Goal: Transaction & Acquisition: Subscribe to service/newsletter

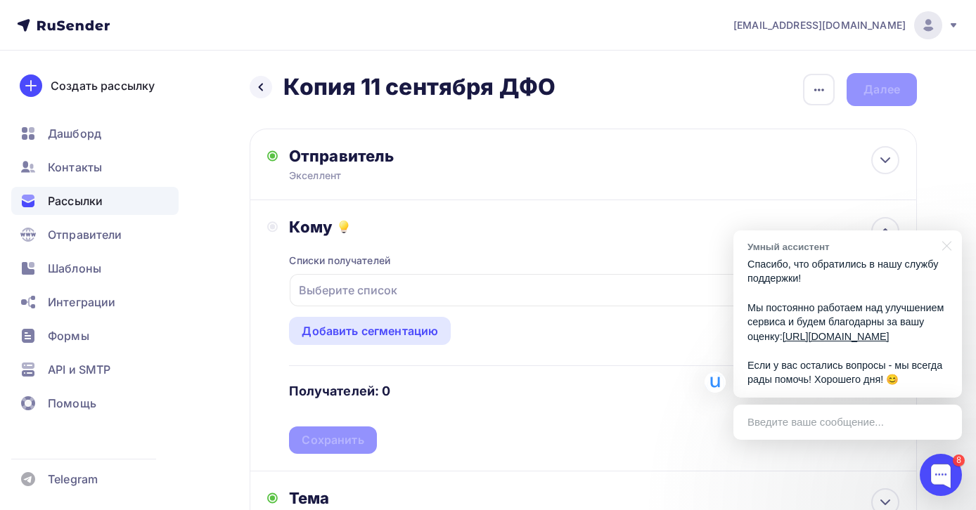
scroll to position [34, 0]
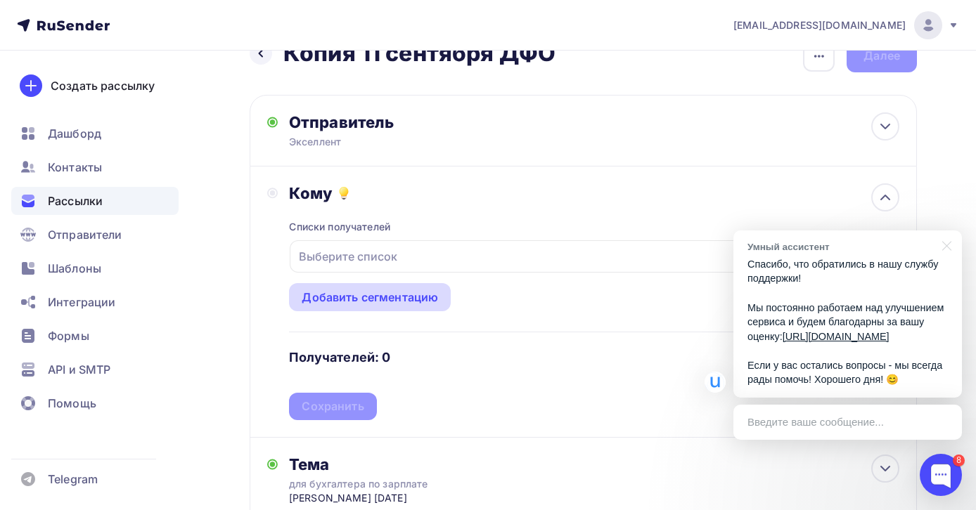
click at [399, 303] on div "Добавить сегментацию" at bounding box center [370, 297] width 136 height 17
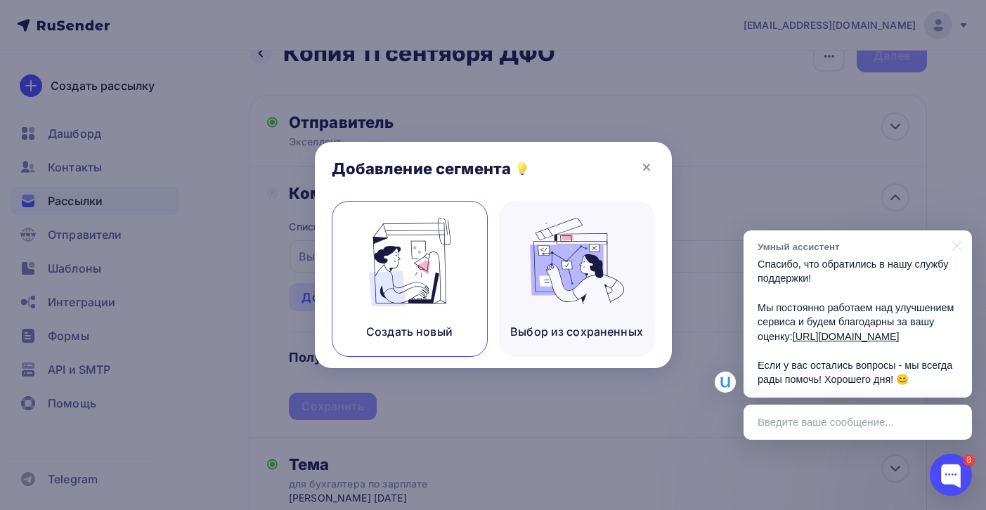
click at [422, 280] on img at bounding box center [410, 262] width 94 height 89
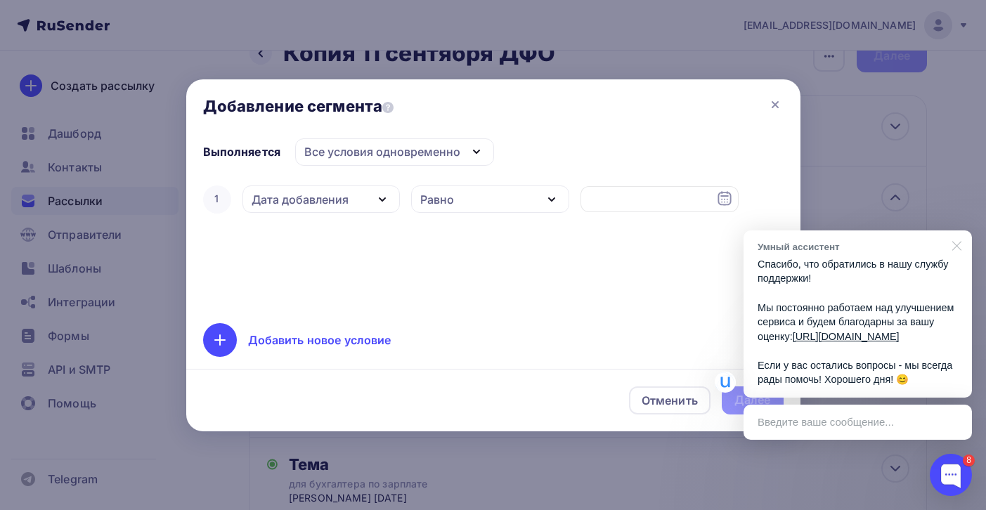
click at [961, 231] on div at bounding box center [954, 245] width 35 height 29
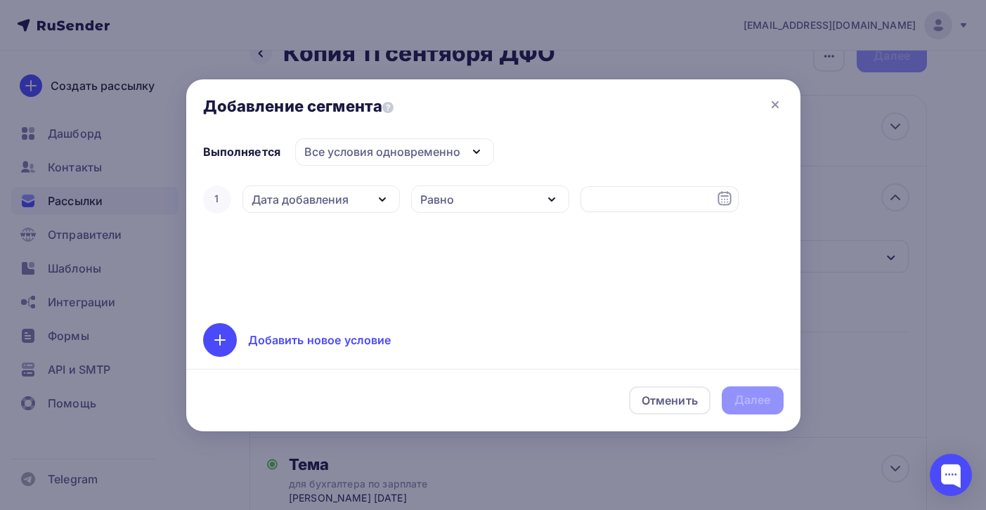
click at [342, 202] on div "Дата добавления" at bounding box center [300, 199] width 97 height 17
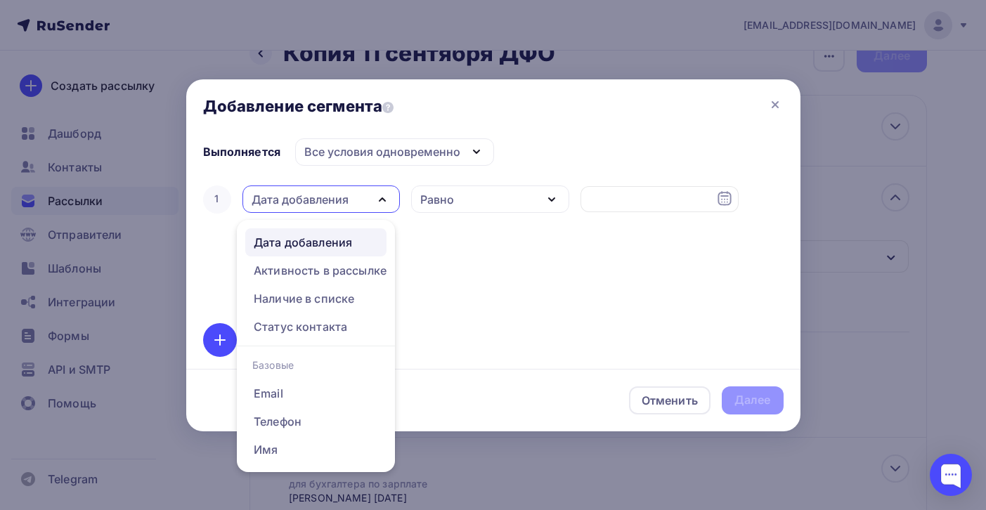
click at [460, 269] on div "1 Дата добавления Дата добавления Активность в рассылке Наличие в списке Статус…" at bounding box center [493, 245] width 581 height 124
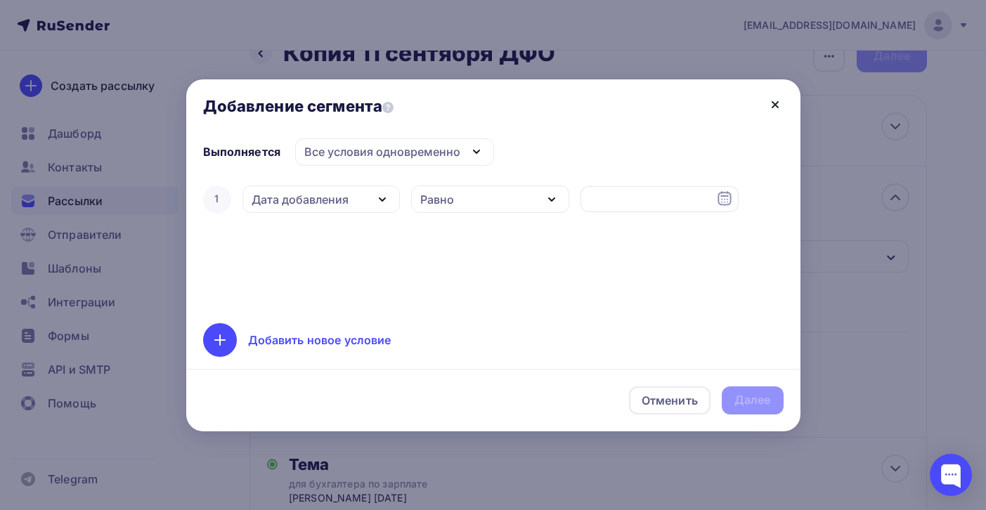
click at [773, 103] on icon at bounding box center [776, 105] width 6 height 6
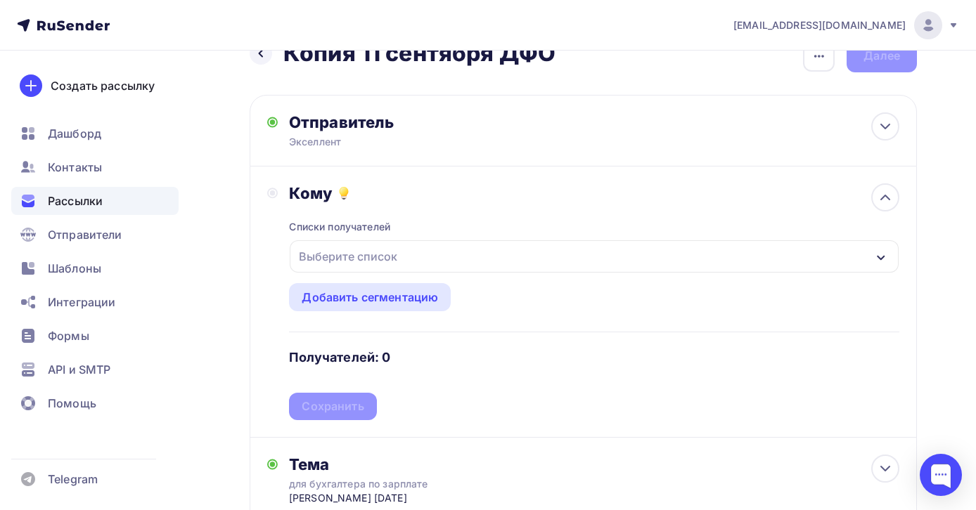
click at [470, 260] on div "Выберите список" at bounding box center [594, 256] width 609 height 32
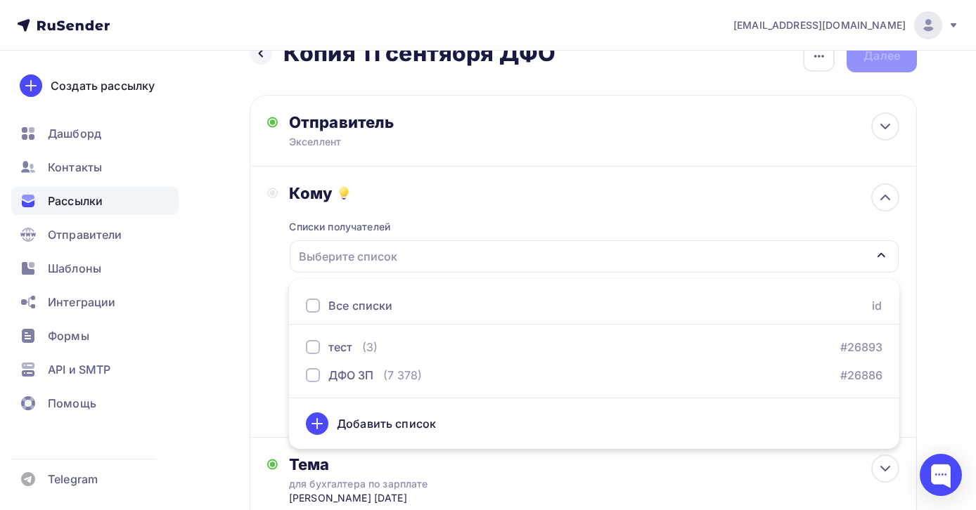
click at [322, 424] on icon at bounding box center [317, 424] width 10 height 0
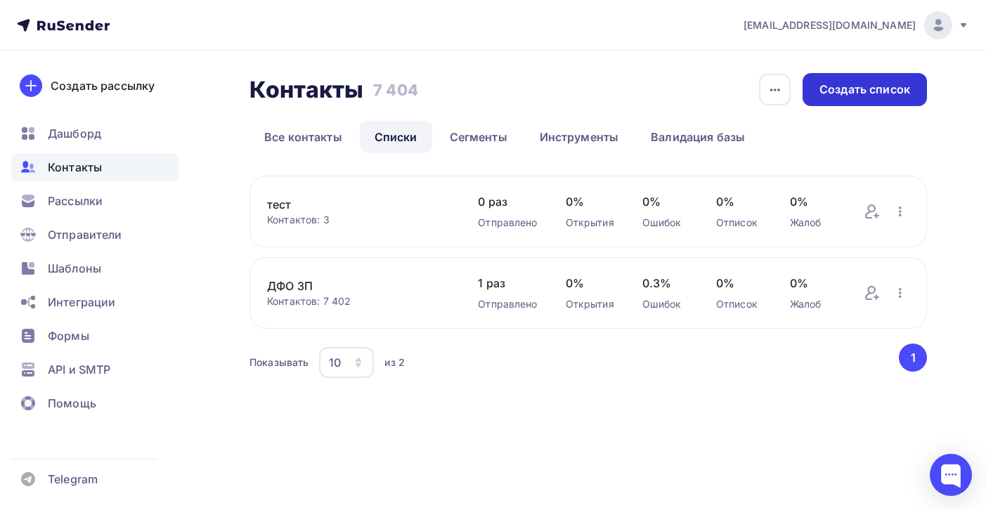
click at [846, 93] on div "Создать список" at bounding box center [865, 90] width 91 height 16
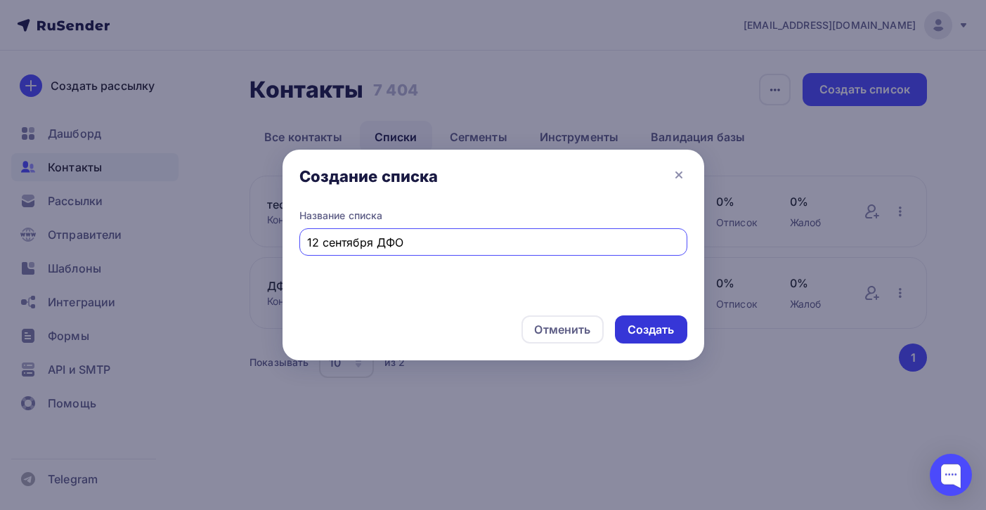
type input "12 сентября ДФО"
click at [655, 327] on div "Создать" at bounding box center [651, 330] width 47 height 16
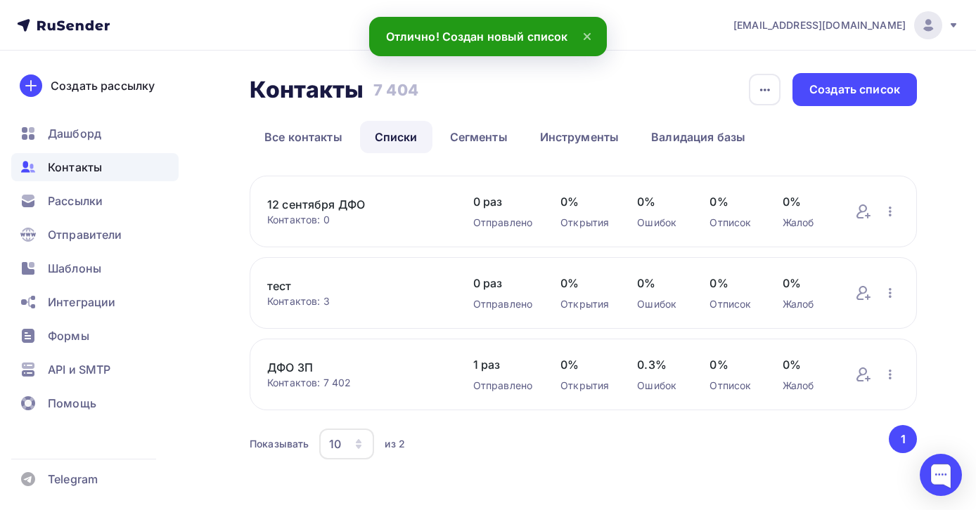
click at [420, 217] on div "Контактов: 0" at bounding box center [356, 220] width 178 height 14
click at [352, 207] on link "12 сентября ДФО" at bounding box center [356, 204] width 178 height 17
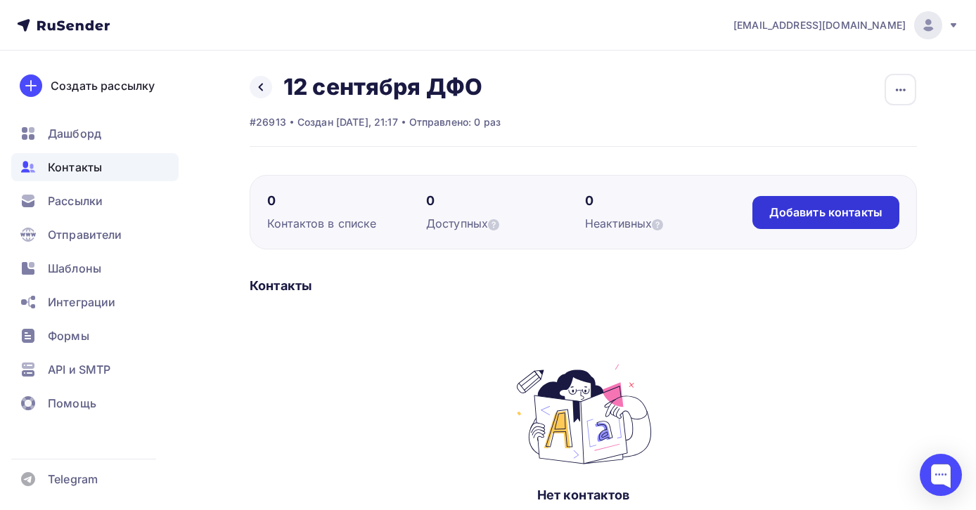
click at [806, 213] on div "Добавить контакты" at bounding box center [825, 213] width 113 height 16
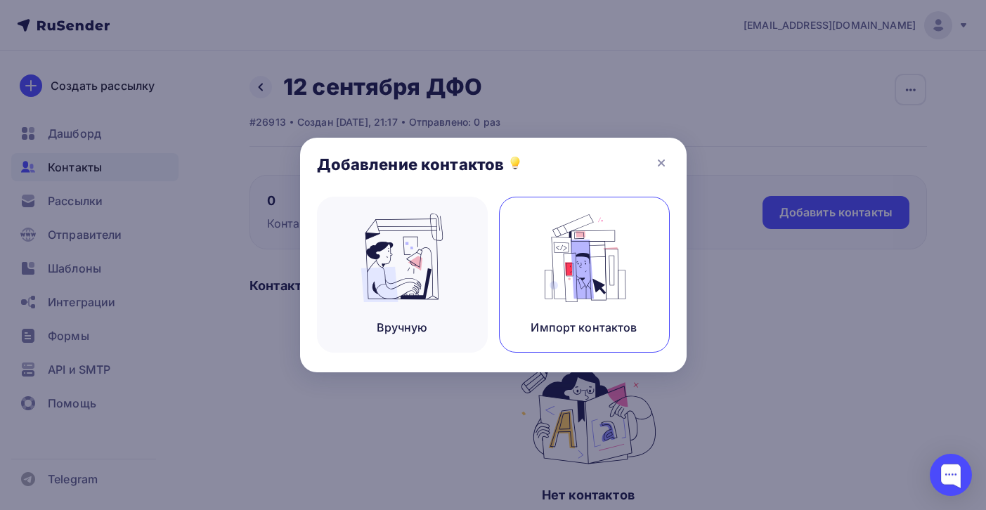
click at [587, 262] on img at bounding box center [584, 258] width 94 height 89
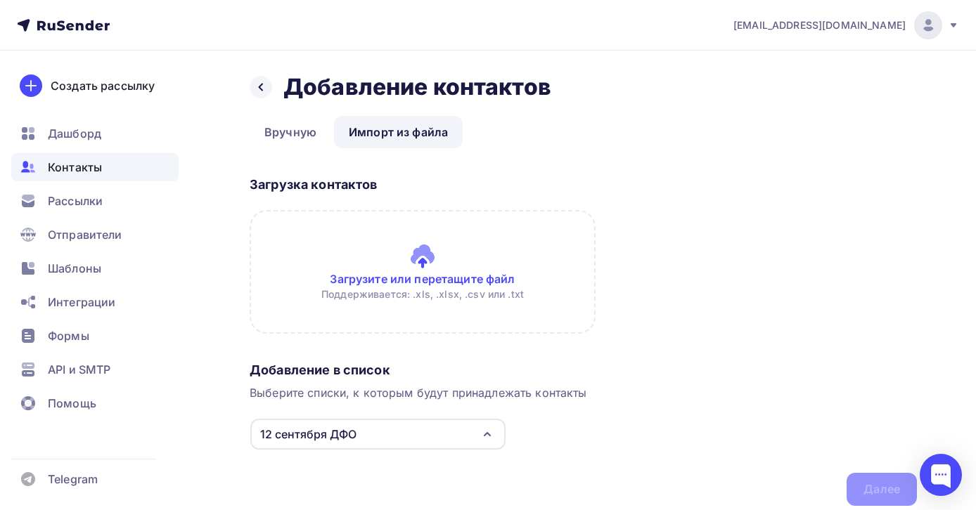
click at [453, 278] on input "file" at bounding box center [423, 272] width 346 height 124
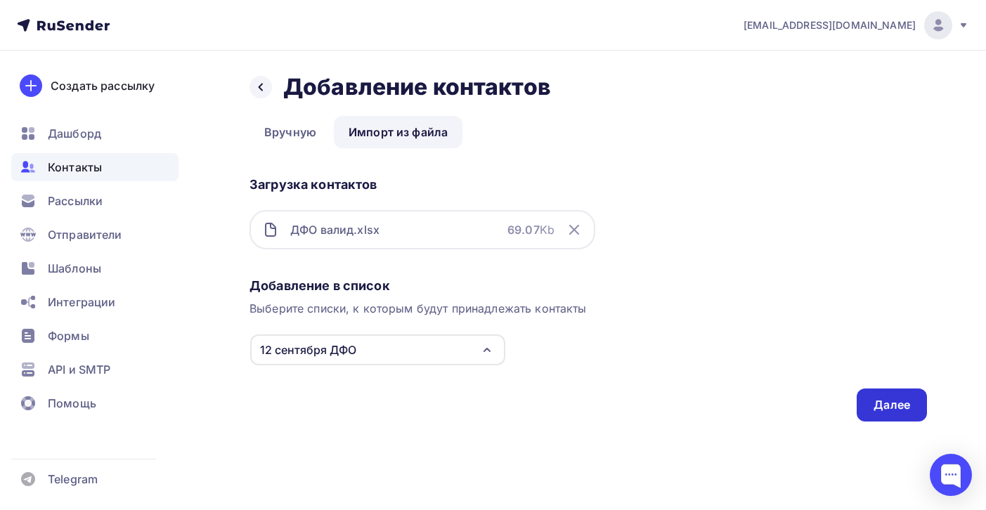
click at [887, 411] on div "Далее" at bounding box center [892, 405] width 37 height 16
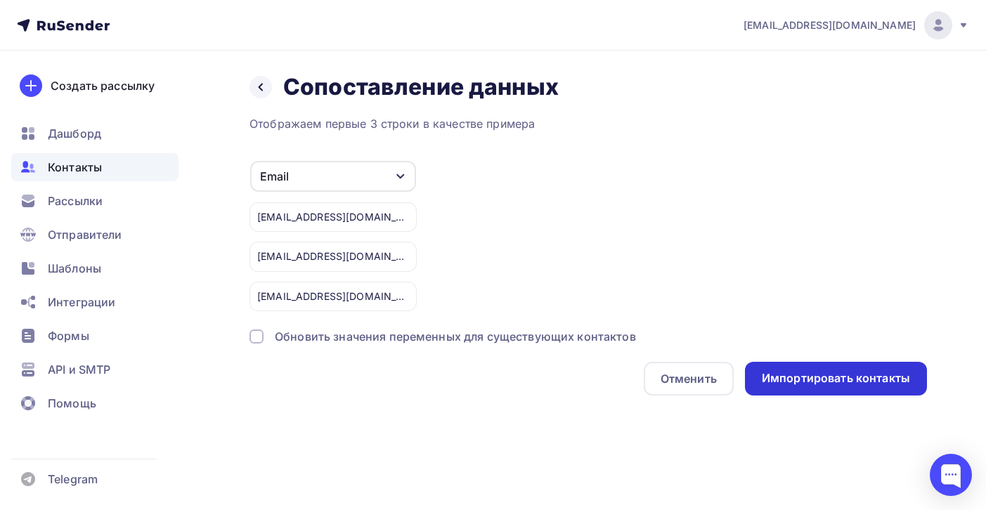
click at [824, 387] on div "Импортировать контакты" at bounding box center [836, 379] width 182 height 34
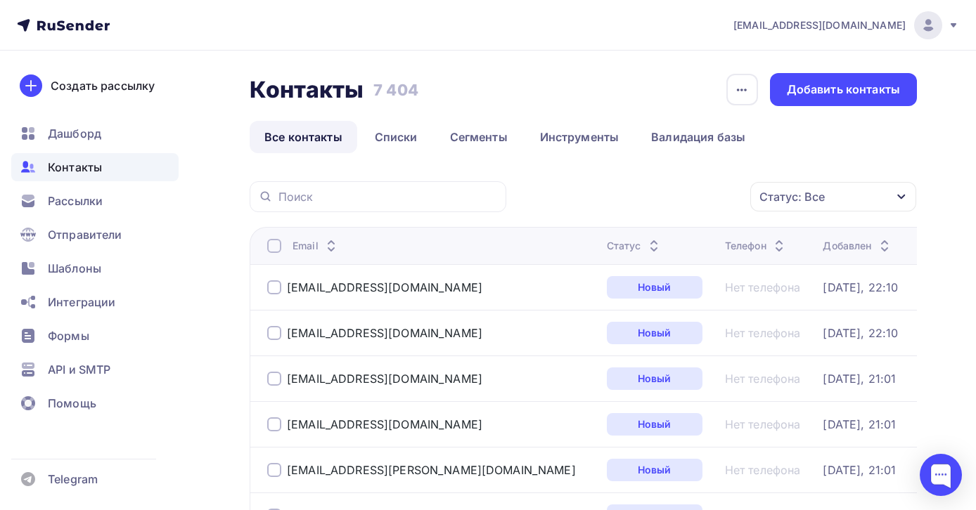
click at [271, 337] on div at bounding box center [274, 333] width 14 height 14
click at [277, 337] on div at bounding box center [274, 333] width 14 height 14
click at [89, 205] on span "Рассылки" at bounding box center [75, 201] width 55 height 17
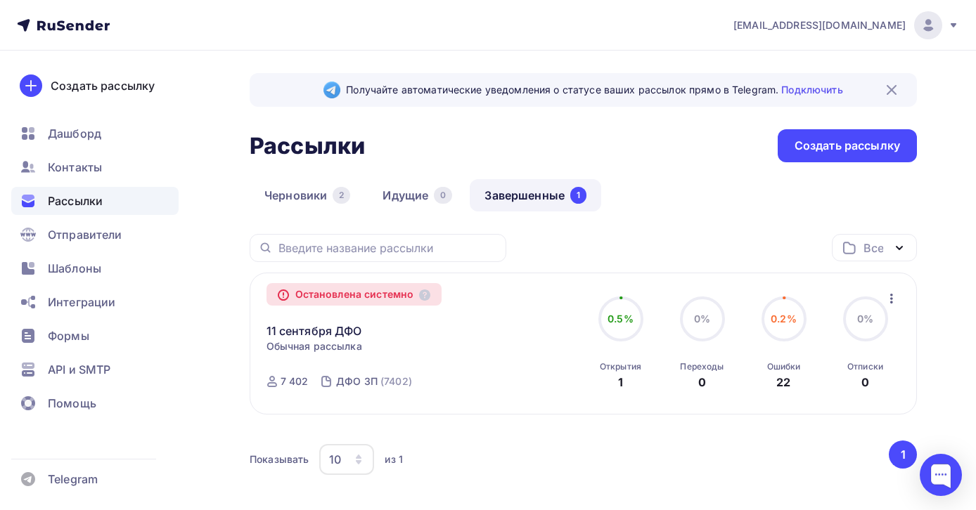
click at [890, 299] on icon "button" at bounding box center [891, 299] width 3 height 10
click at [864, 333] on div "Копировать в новую" at bounding box center [827, 335] width 144 height 17
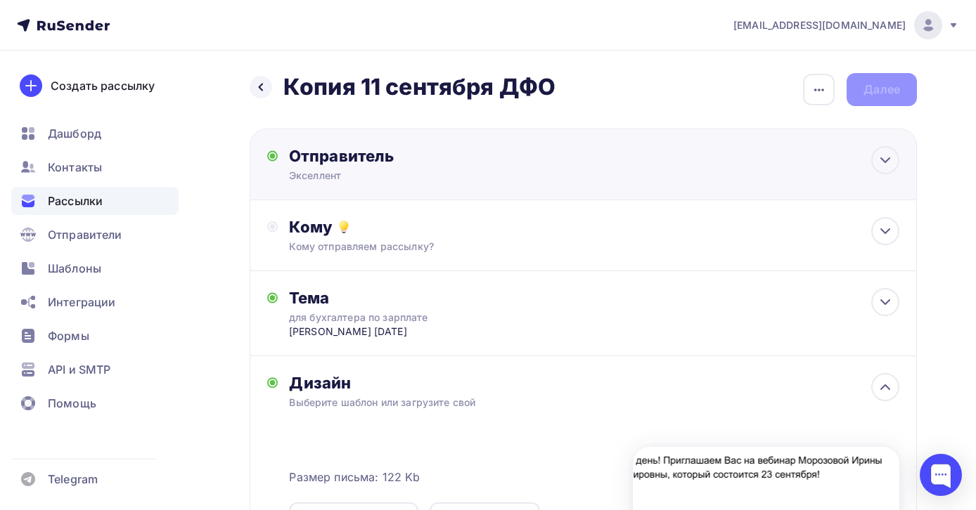
click at [471, 168] on div "Отправитель Экселлент Email * [EMAIL_ADDRESS][DOMAIN_NAME] [EMAIL_ADDRESS][DOMA…" at bounding box center [441, 164] width 304 height 37
type input "Экселлент"
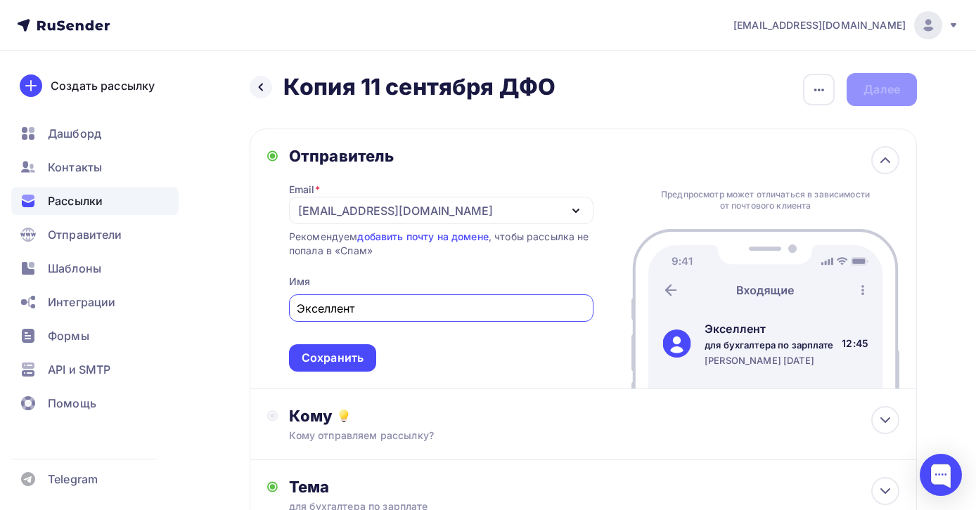
click at [475, 217] on div "[EMAIL_ADDRESS][DOMAIN_NAME]" at bounding box center [441, 210] width 304 height 27
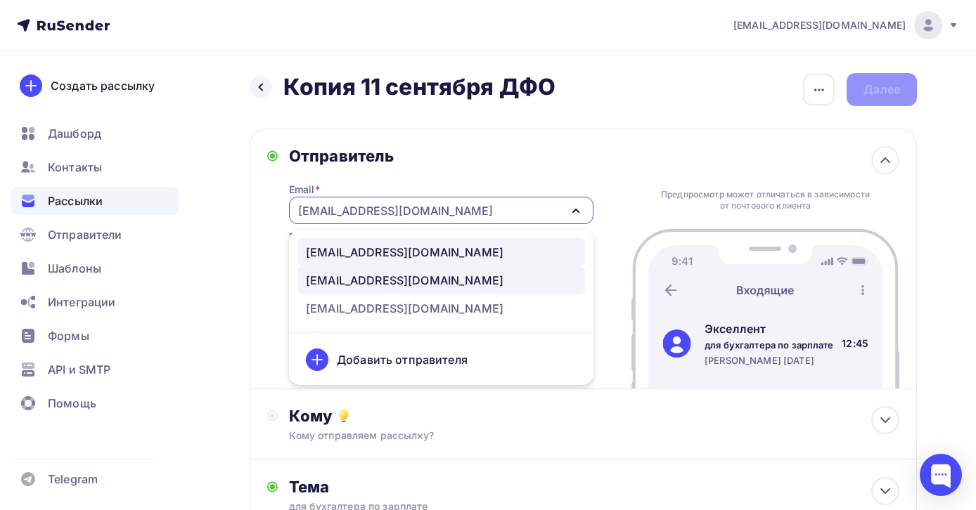
click at [459, 250] on div "[EMAIL_ADDRESS][DOMAIN_NAME]" at bounding box center [405, 252] width 198 height 17
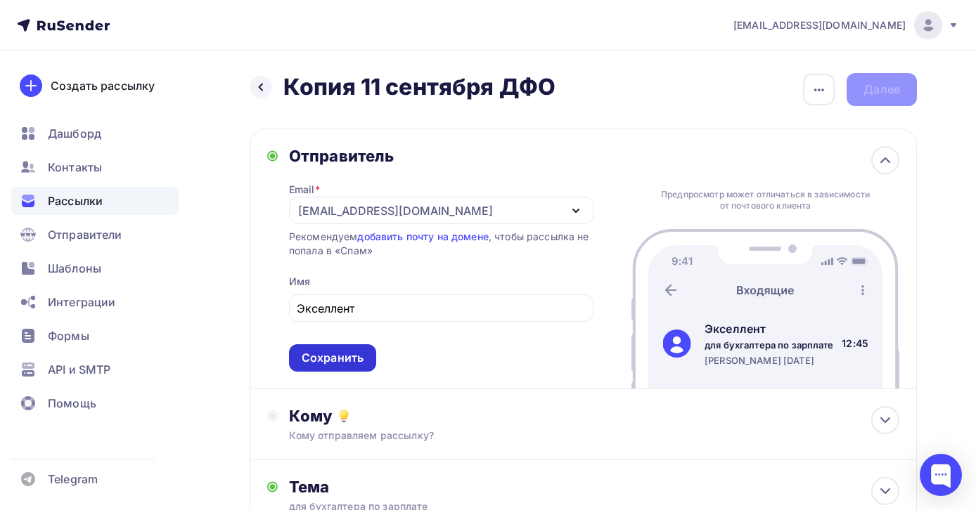
click at [347, 361] on div "Сохранить" at bounding box center [333, 358] width 62 height 16
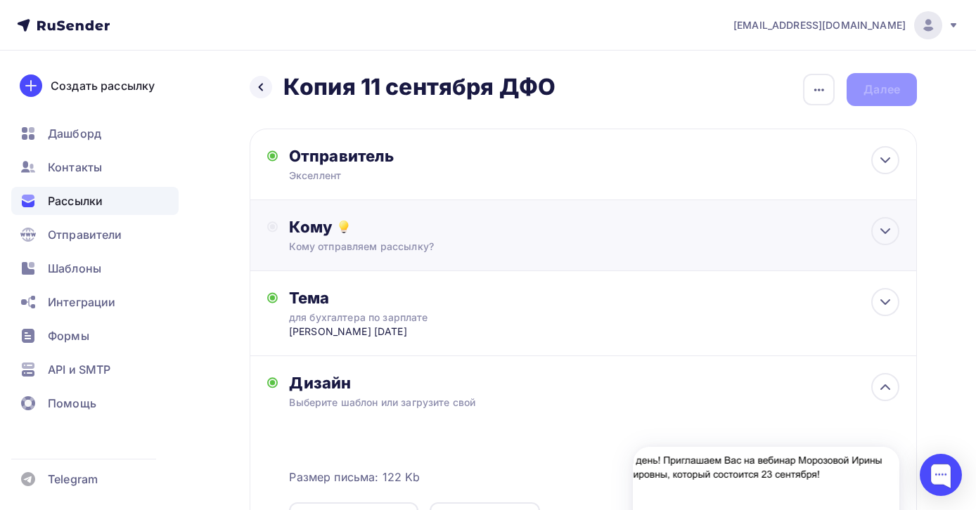
click at [419, 238] on div "Кому Кому отправляем рассылку? Списки получателей Выберите список Все списки id…" at bounding box center [594, 235] width 610 height 37
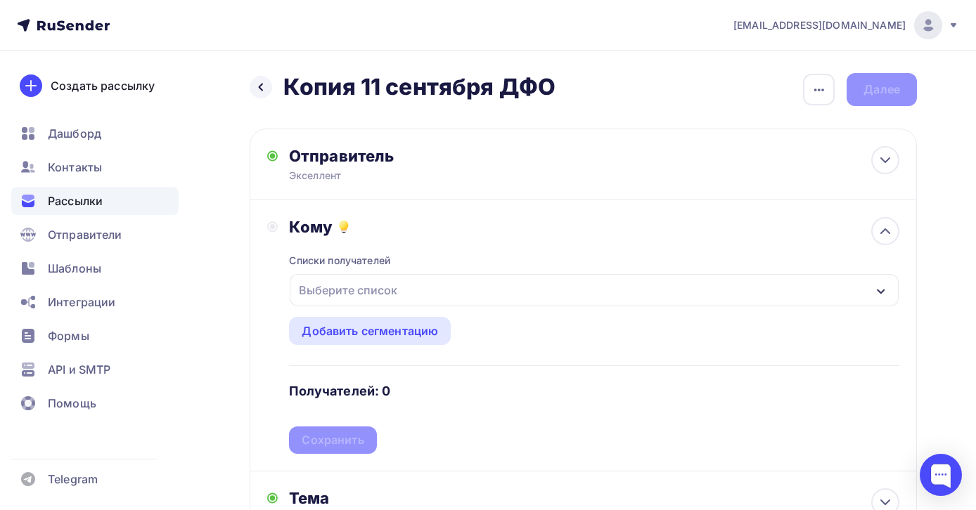
click at [401, 294] on div "Выберите список" at bounding box center [348, 290] width 110 height 25
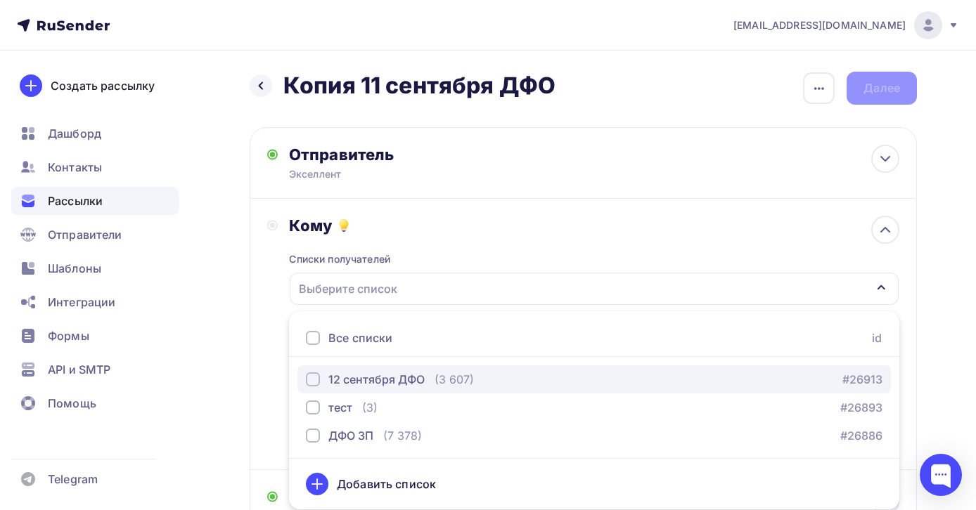
click at [397, 383] on div "12 сентября ДФО" at bounding box center [376, 379] width 96 height 17
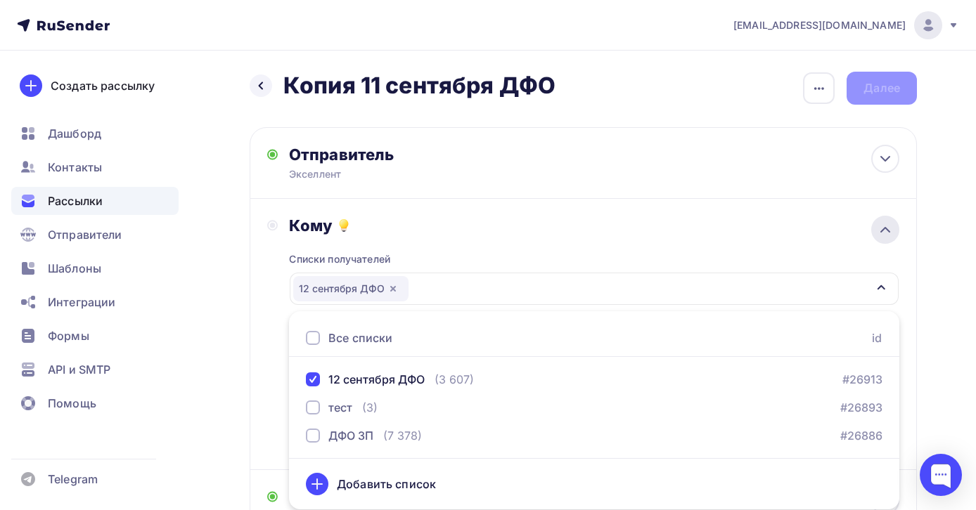
click at [886, 231] on icon at bounding box center [885, 229] width 17 height 17
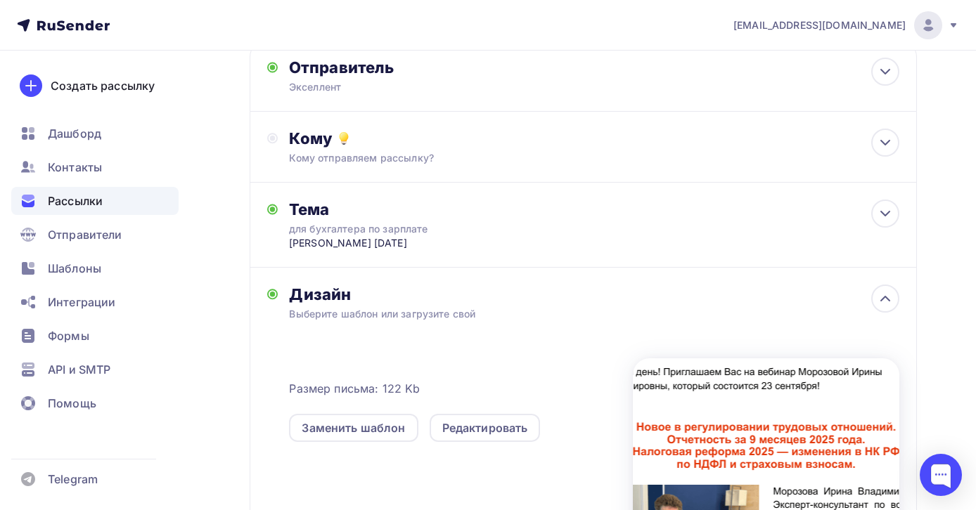
scroll to position [93, 0]
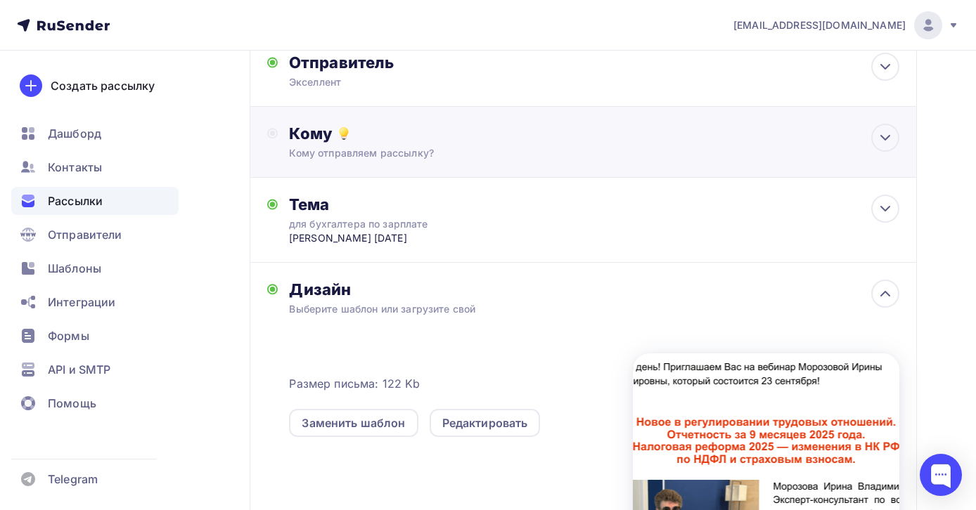
click at [467, 148] on div "Кому отправляем рассылку?" at bounding box center [563, 153] width 549 height 14
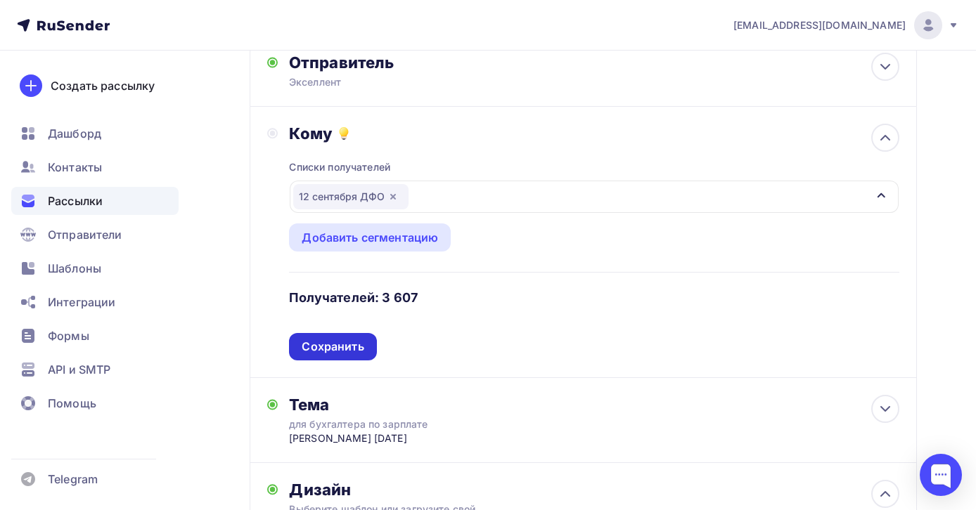
click at [362, 347] on div "Сохранить" at bounding box center [333, 347] width 62 height 16
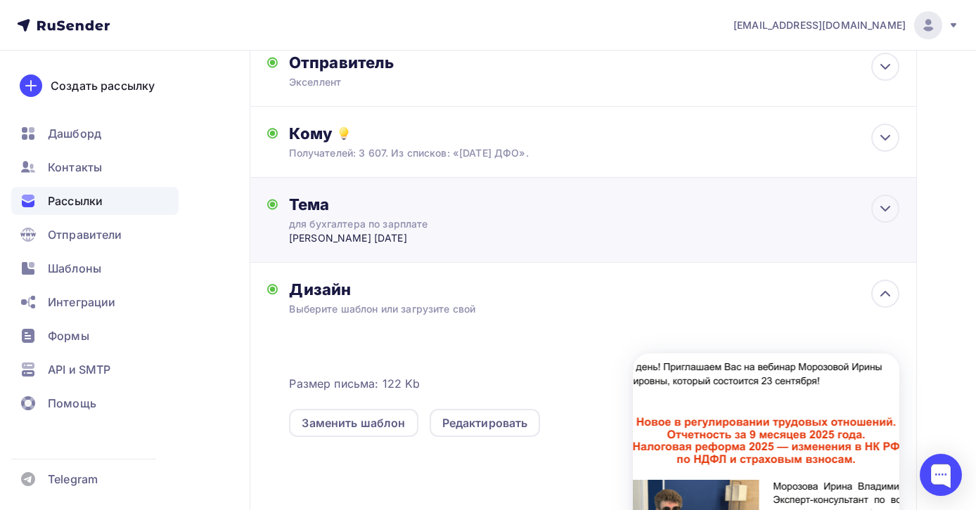
click at [513, 214] on div "Тема" at bounding box center [428, 205] width 278 height 20
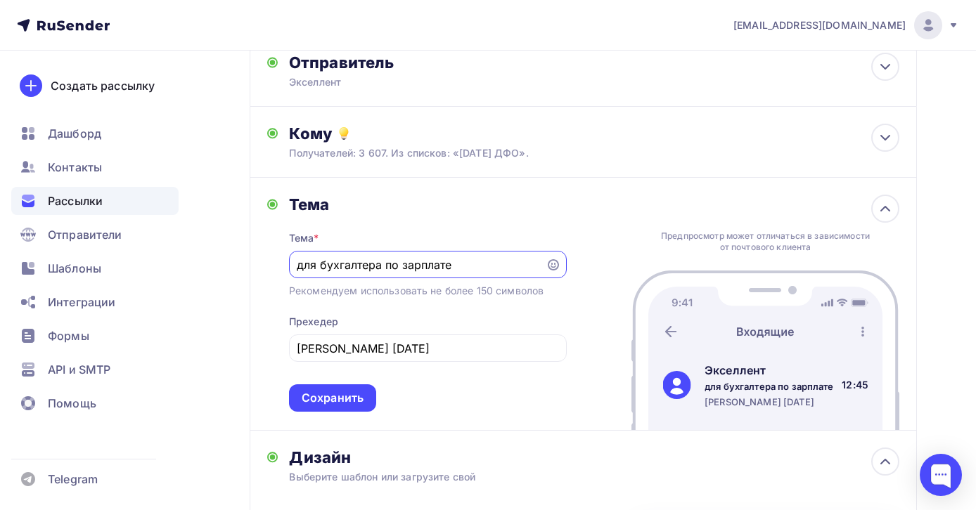
scroll to position [0, 0]
drag, startPoint x: 468, startPoint y: 266, endPoint x: 201, endPoint y: 270, distance: 267.2
click at [202, 270] on div "Назад Копия [DATE] ДФО Копия [DATE] ДФО Закончить позже Переименовать рассылку …" at bounding box center [488, 429] width 976 height 945
type input "В"
type input "Р"
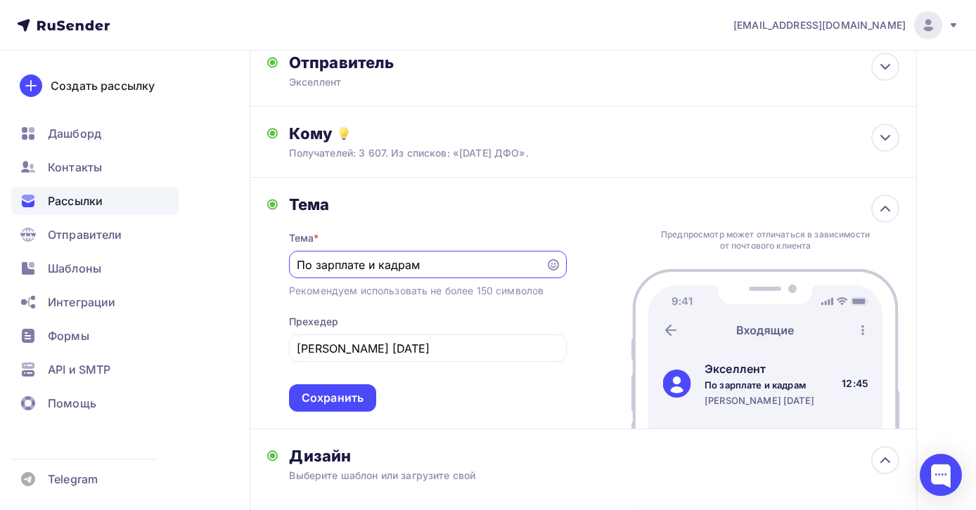
drag, startPoint x: 397, startPoint y: 268, endPoint x: 301, endPoint y: 266, distance: 96.3
click at [301, 266] on input "По зарплате и кадрам" at bounding box center [417, 265] width 240 height 17
click at [441, 261] on input "По зарплате и кадрам" at bounding box center [417, 265] width 240 height 17
drag, startPoint x: 435, startPoint y: 266, endPoint x: 254, endPoint y: 259, distance: 181.5
click at [254, 259] on div "Тема Тема * По зарплате и кадрам Рекомендуем использовать не более 150 символов…" at bounding box center [583, 304] width 667 height 252
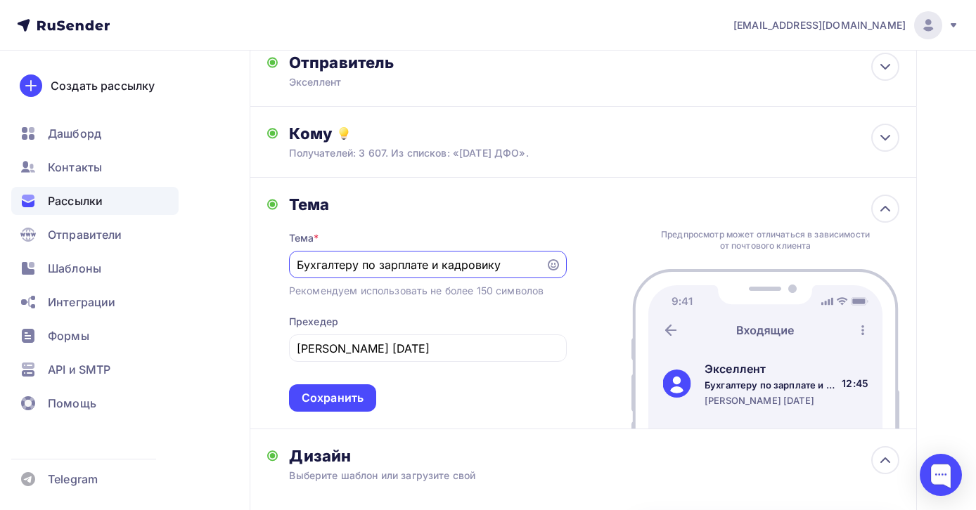
type input "Бухгалтеру по зарплате и кадровику"
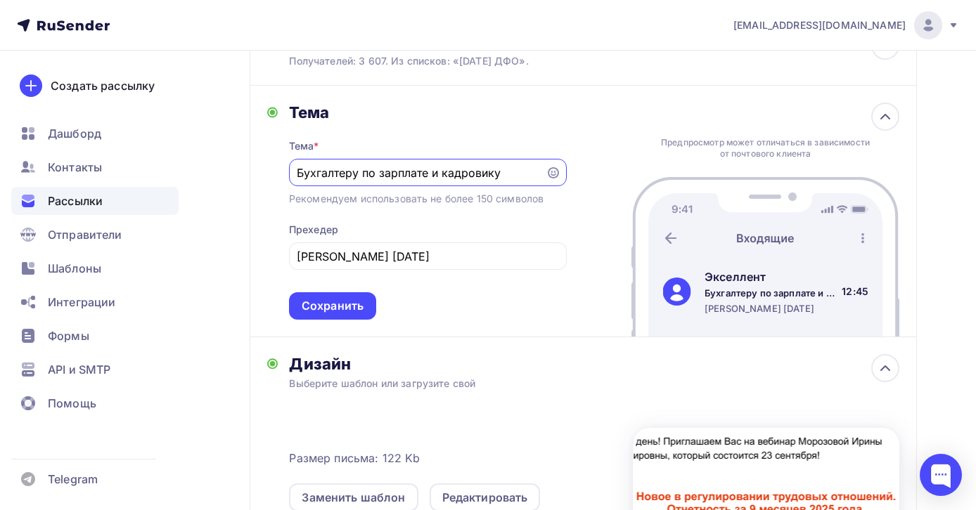
scroll to position [191, 0]
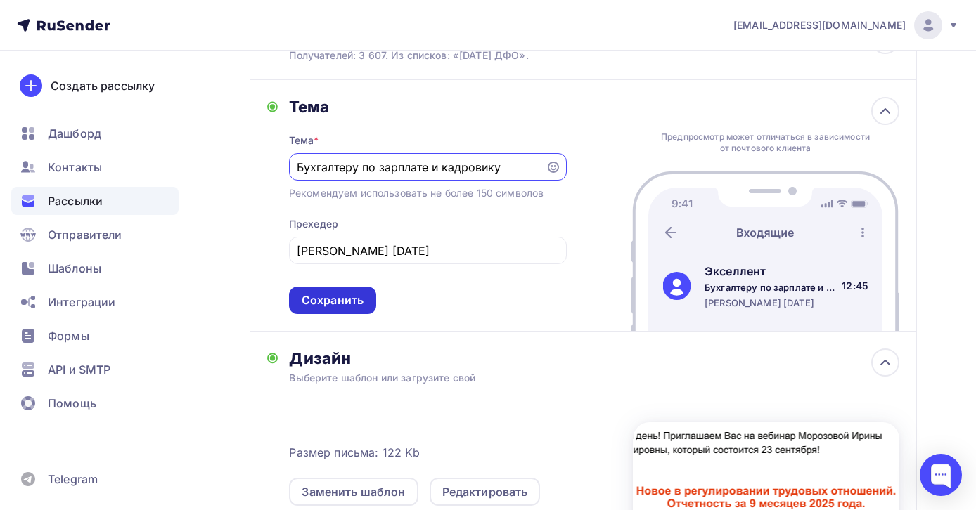
click at [357, 304] on div "Сохранить" at bounding box center [333, 300] width 62 height 16
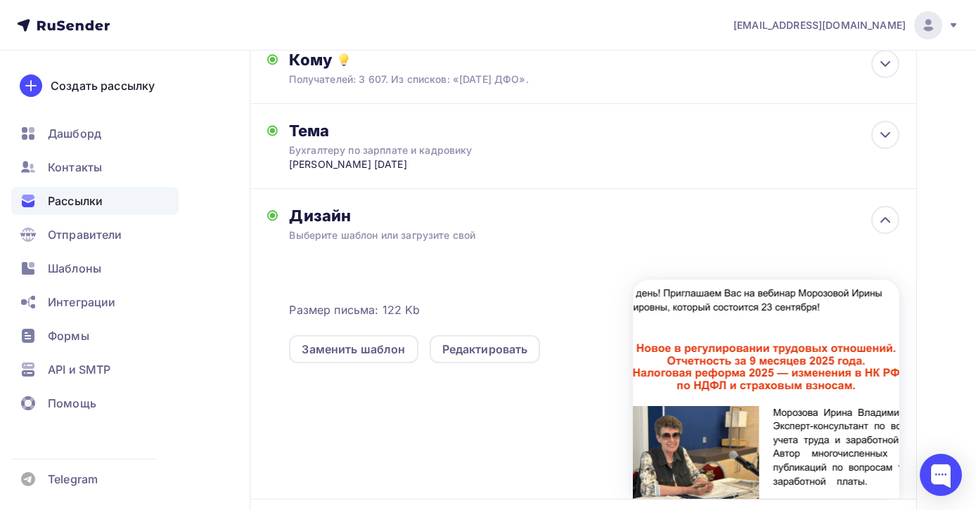
scroll to position [321, 0]
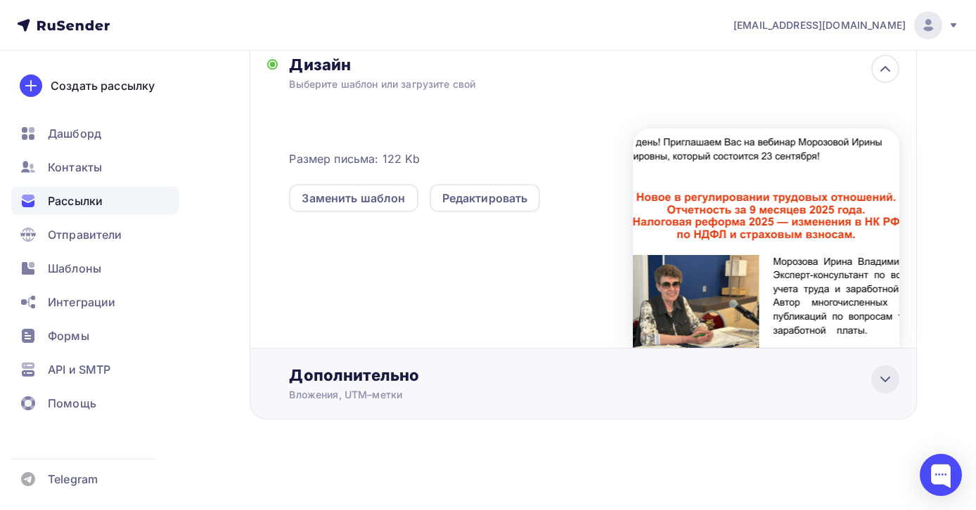
click at [886, 383] on icon at bounding box center [885, 379] width 17 height 17
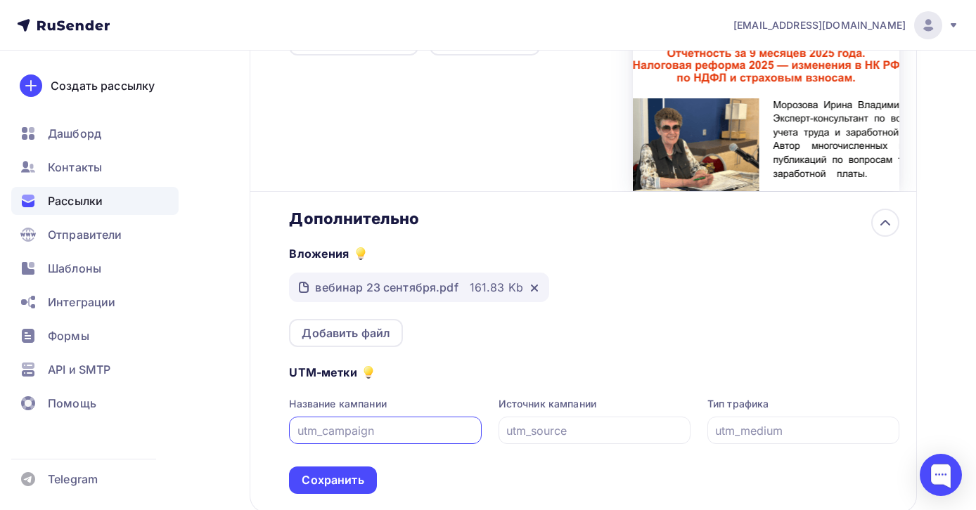
scroll to position [571, 0]
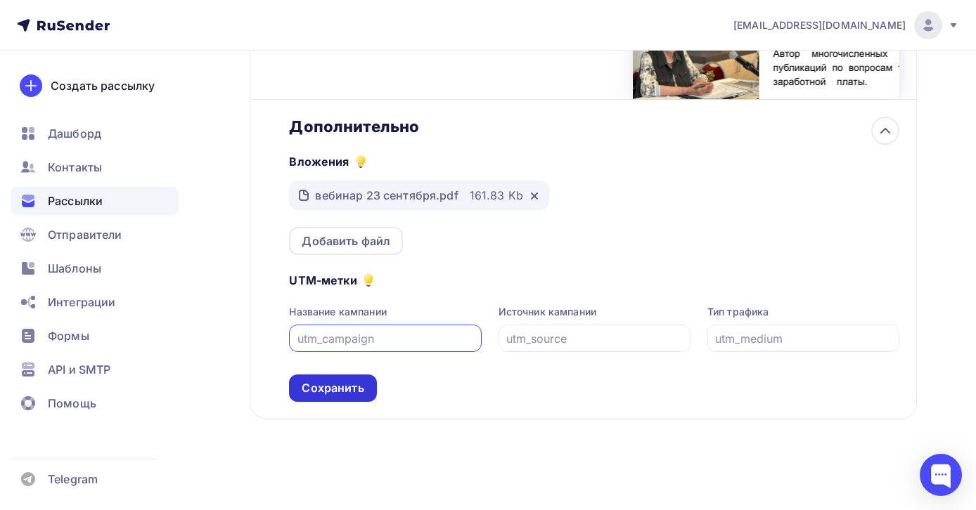
click at [340, 397] on div "Сохранить" at bounding box center [332, 388] width 87 height 27
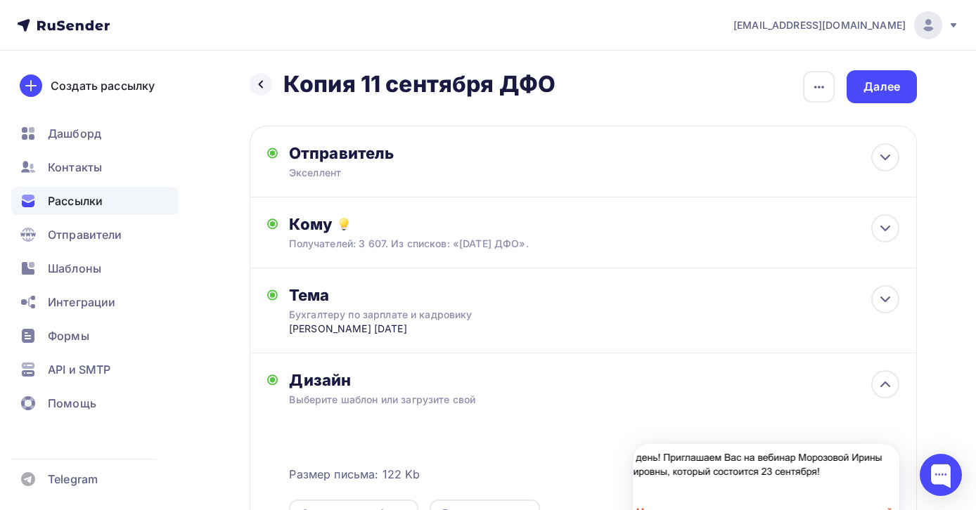
scroll to position [0, 0]
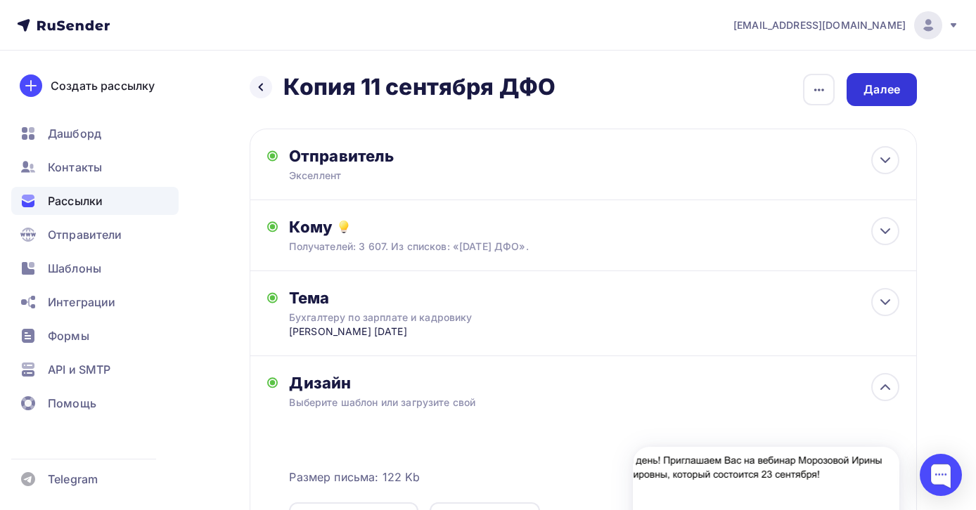
click at [881, 91] on div "Далее" at bounding box center [881, 90] width 37 height 16
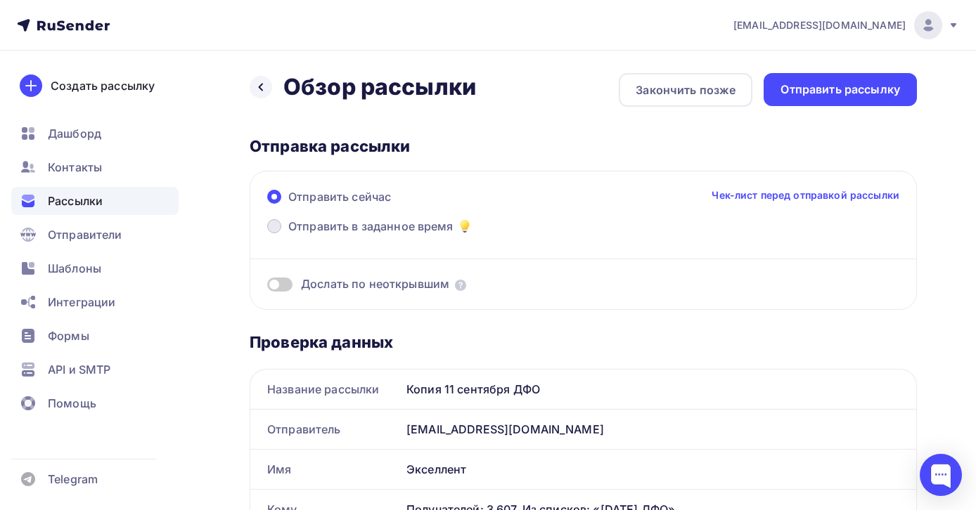
click at [299, 225] on span "Отправить в заданное время" at bounding box center [370, 226] width 165 height 17
click at [288, 235] on input "Отправить в заданное время" at bounding box center [288, 235] width 0 height 0
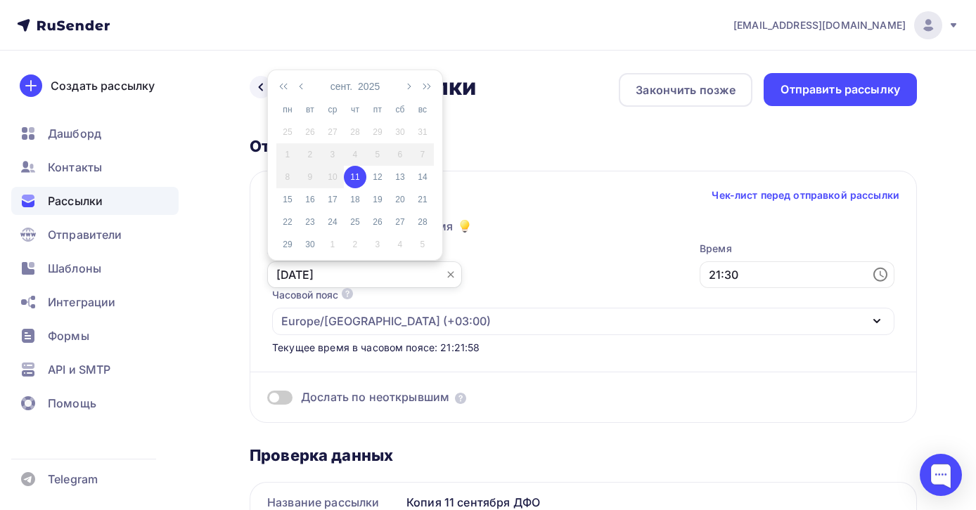
click at [380, 276] on input "[DATE]" at bounding box center [364, 275] width 195 height 27
click at [377, 174] on div "12" at bounding box center [377, 177] width 22 height 13
type input "[DATE]"
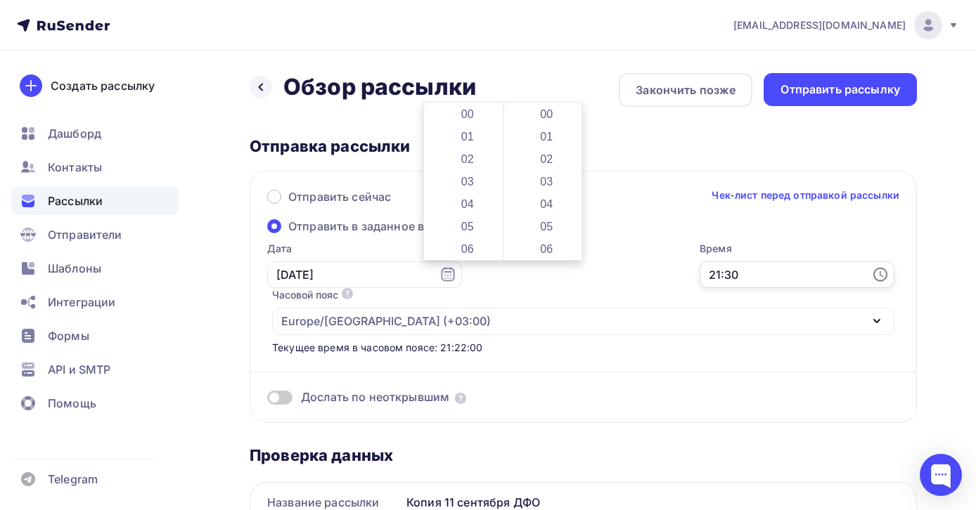
click at [699, 274] on input "21:30" at bounding box center [796, 275] width 195 height 27
click at [470, 186] on li "03" at bounding box center [468, 181] width 72 height 22
type input "03:30"
click at [549, 117] on li "30" at bounding box center [548, 114] width 72 height 22
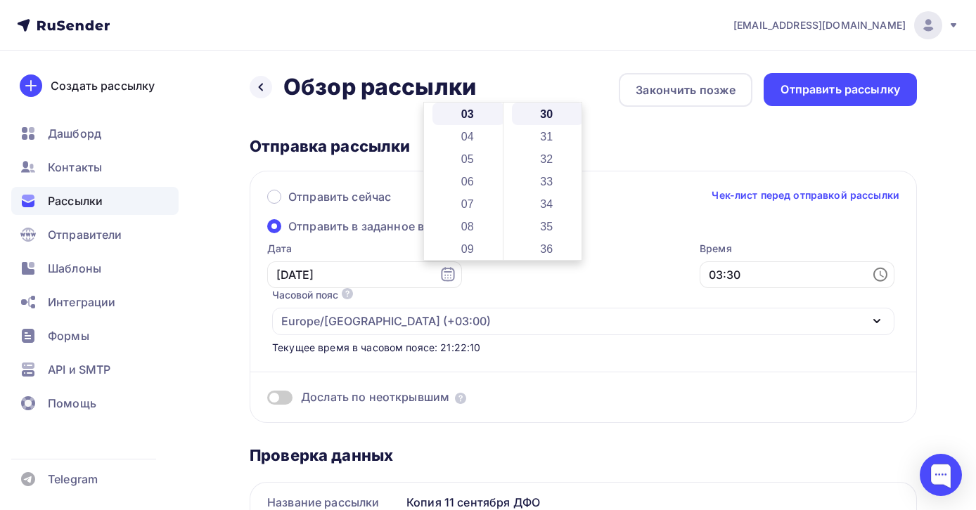
click at [521, 355] on div "Дослать по неоткрывшим" at bounding box center [583, 380] width 632 height 51
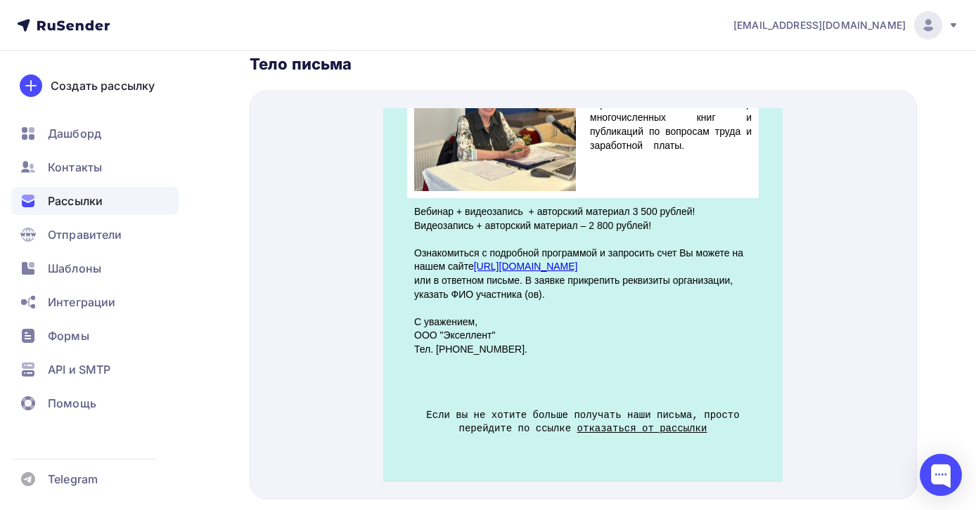
scroll to position [89, 0]
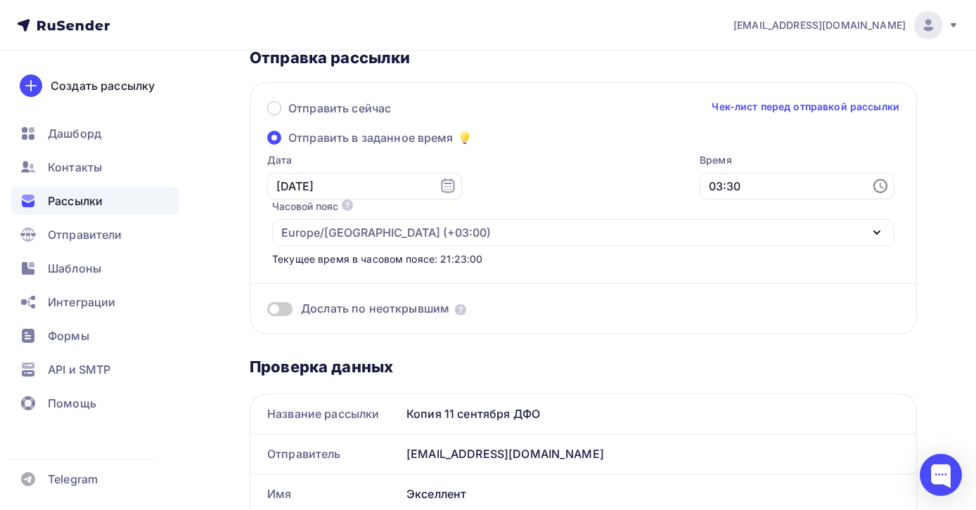
click at [527, 434] on div "[EMAIL_ADDRESS][DOMAIN_NAME]" at bounding box center [658, 453] width 515 height 39
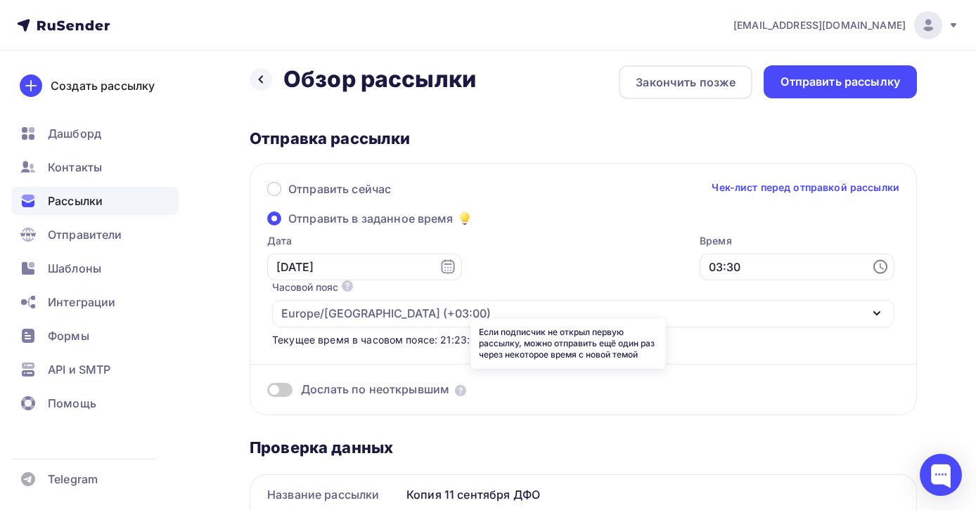
scroll to position [0, 0]
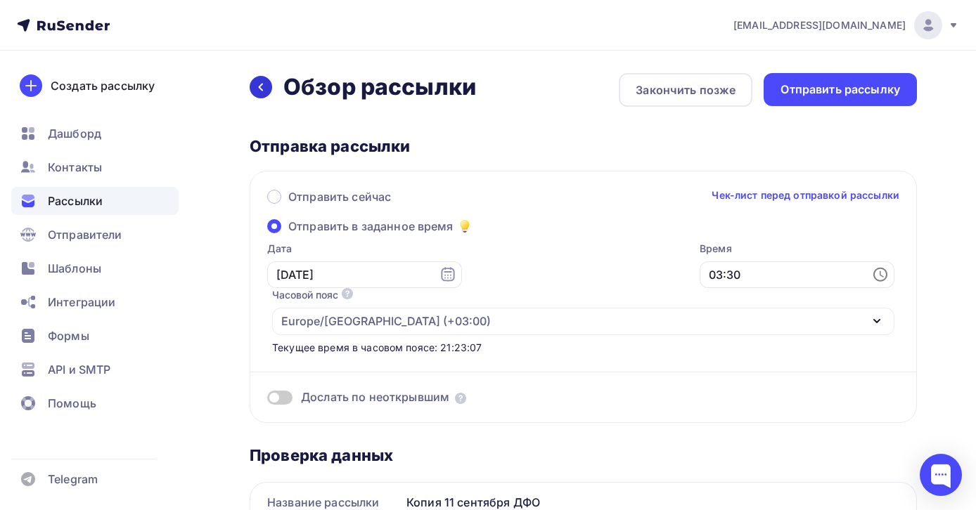
click at [265, 88] on icon at bounding box center [260, 87] width 11 height 11
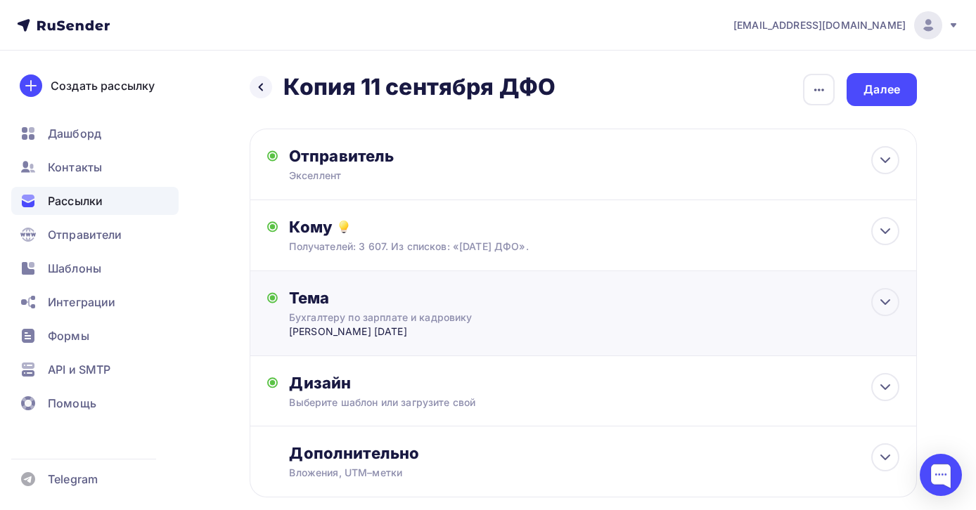
click at [478, 303] on div "Тема" at bounding box center [428, 298] width 278 height 20
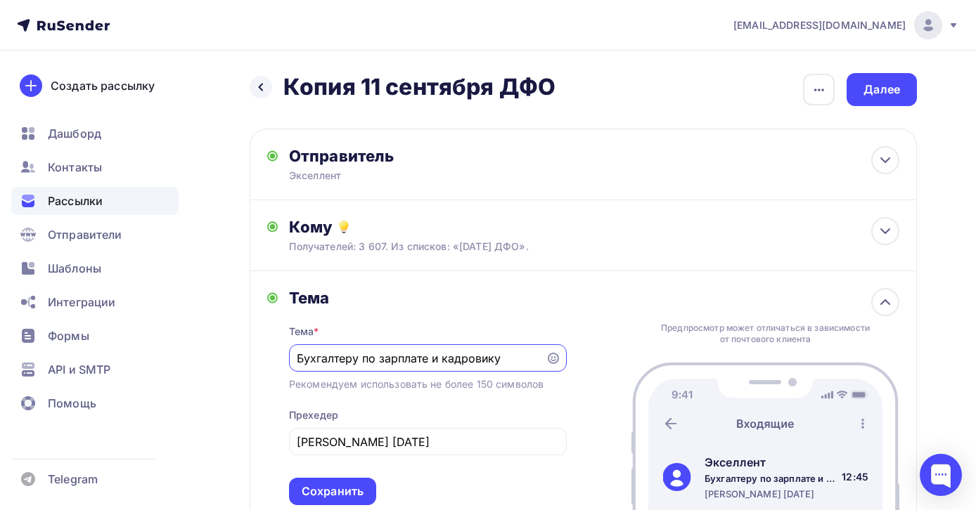
drag, startPoint x: 504, startPoint y: 359, endPoint x: 283, endPoint y: 360, distance: 221.4
click at [283, 360] on div "Тема Тема * Бухгалтеру по зарплате и кадровику Рекомендуем использовать не боле…" at bounding box center [416, 396] width 299 height 217
type input "для бухгалтерии"
click at [347, 493] on div "Сохранить" at bounding box center [333, 492] width 62 height 16
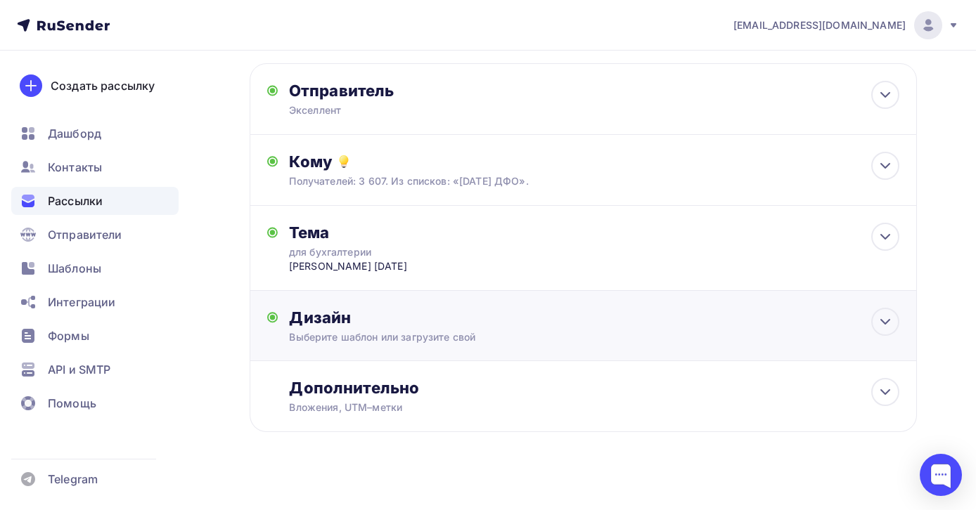
scroll to position [80, 0]
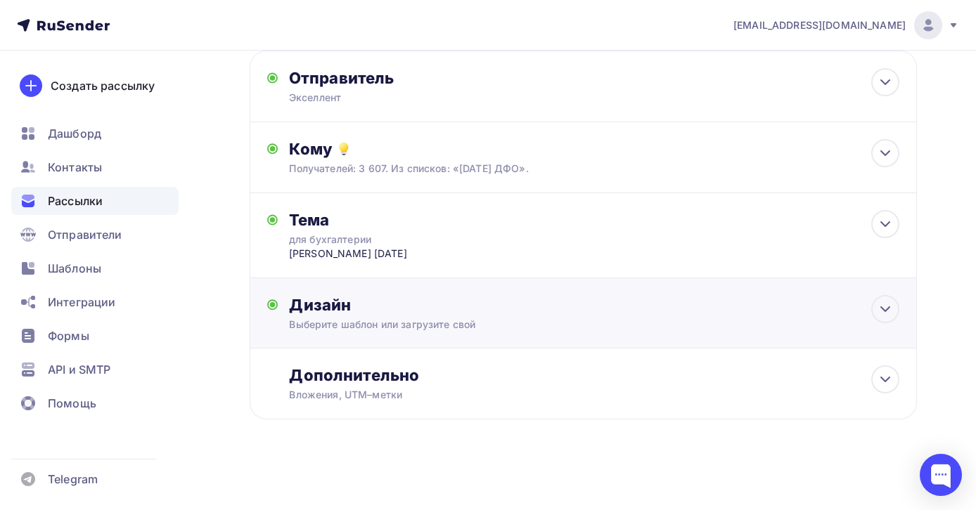
click at [500, 316] on div "Дизайн Выберите шаблон или загрузите свой Размер письма: 122 Kb Заменить шаблон…" at bounding box center [594, 313] width 610 height 37
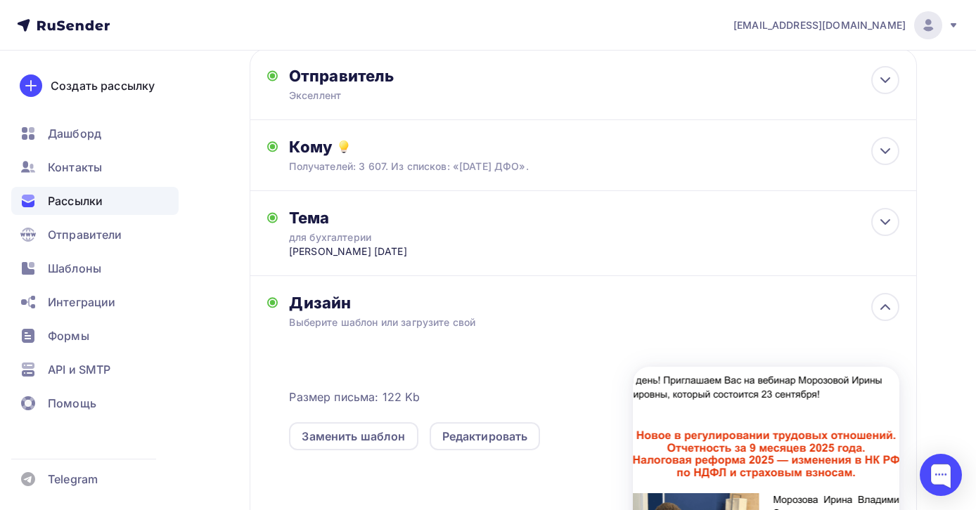
click at [500, 316] on div "Дизайн Выберите шаблон или загрузите свой Размер письма: 122 Kb Заменить шаблон…" at bounding box center [594, 439] width 610 height 293
click at [879, 309] on icon at bounding box center [885, 307] width 17 height 17
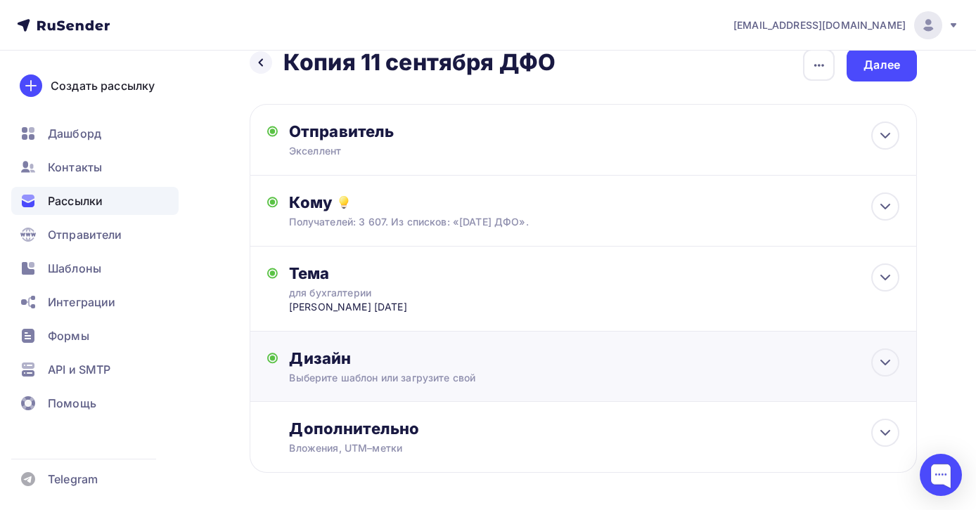
scroll to position [0, 0]
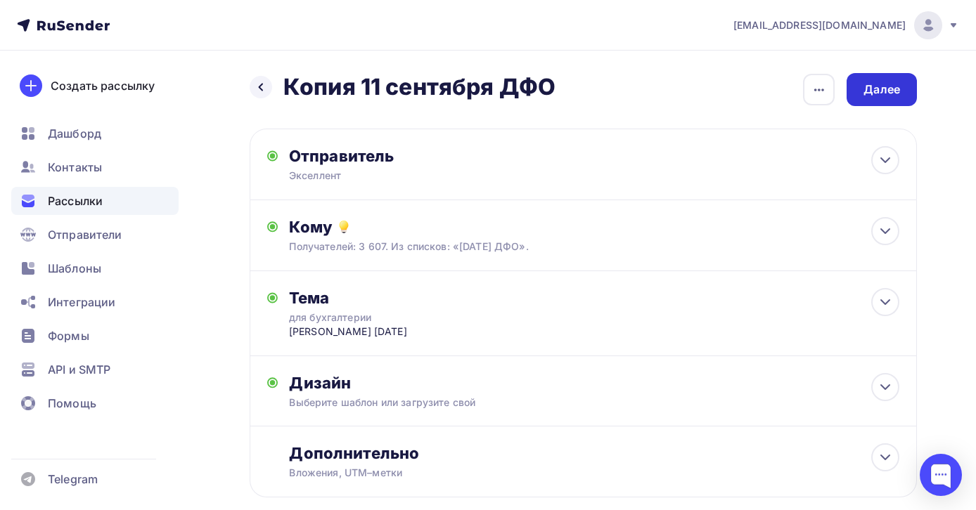
click at [886, 89] on div "Далее" at bounding box center [881, 90] width 37 height 16
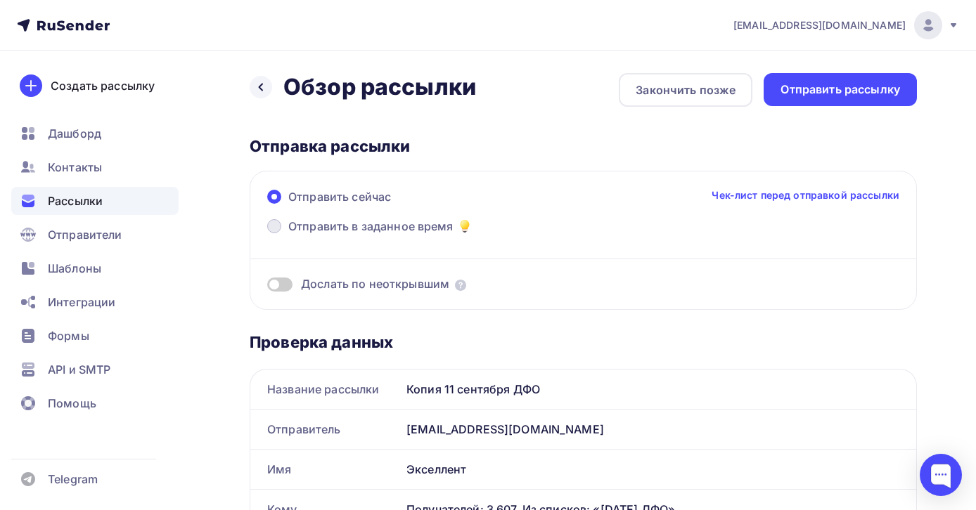
click at [322, 226] on span "Отправить в заданное время" at bounding box center [370, 226] width 165 height 17
click at [288, 235] on input "Отправить в заданное время" at bounding box center [288, 235] width 0 height 0
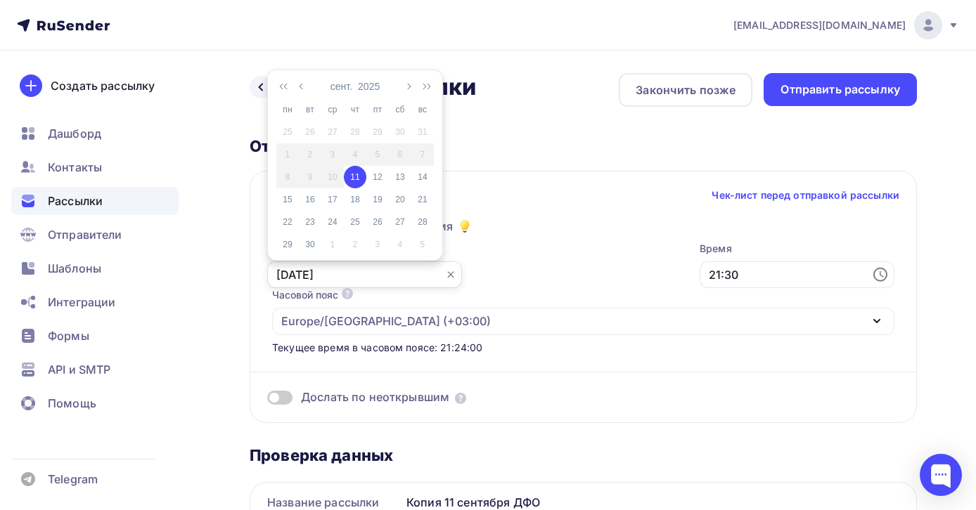
click at [325, 276] on input "[DATE]" at bounding box center [364, 275] width 195 height 27
click at [380, 179] on div "12" at bounding box center [377, 177] width 22 height 13
type input "[DATE]"
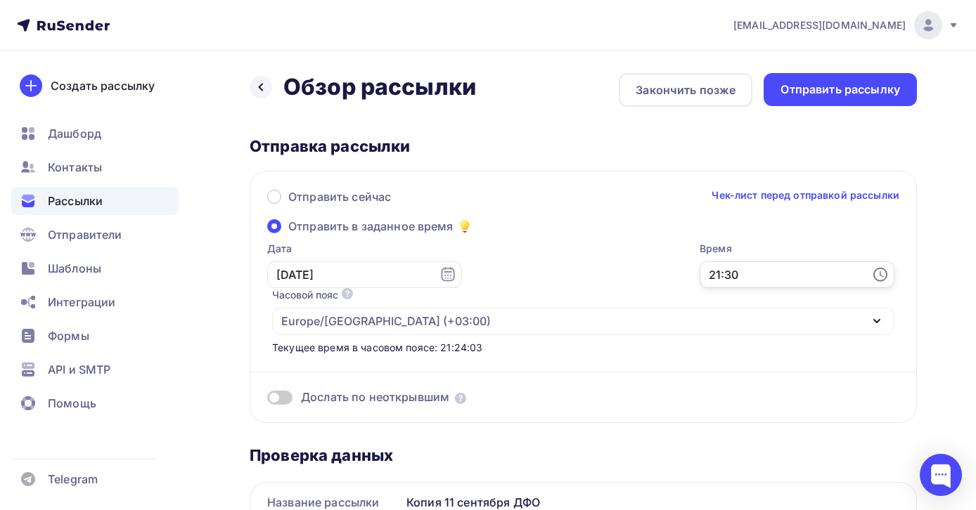
click at [699, 276] on input "21:30" at bounding box center [796, 275] width 195 height 27
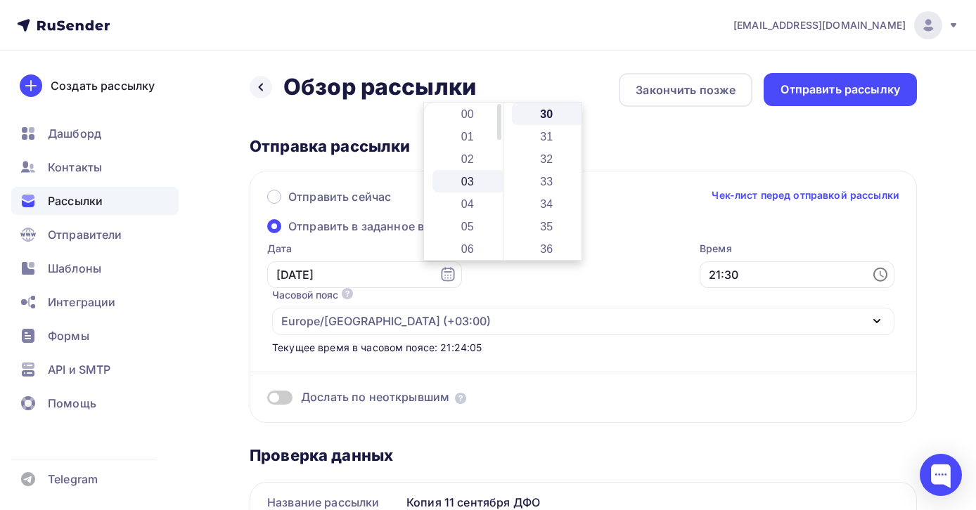
click at [470, 186] on li "03" at bounding box center [468, 181] width 72 height 22
type input "03:30"
click at [699, 288] on div "Время 03:30" at bounding box center [796, 265] width 195 height 46
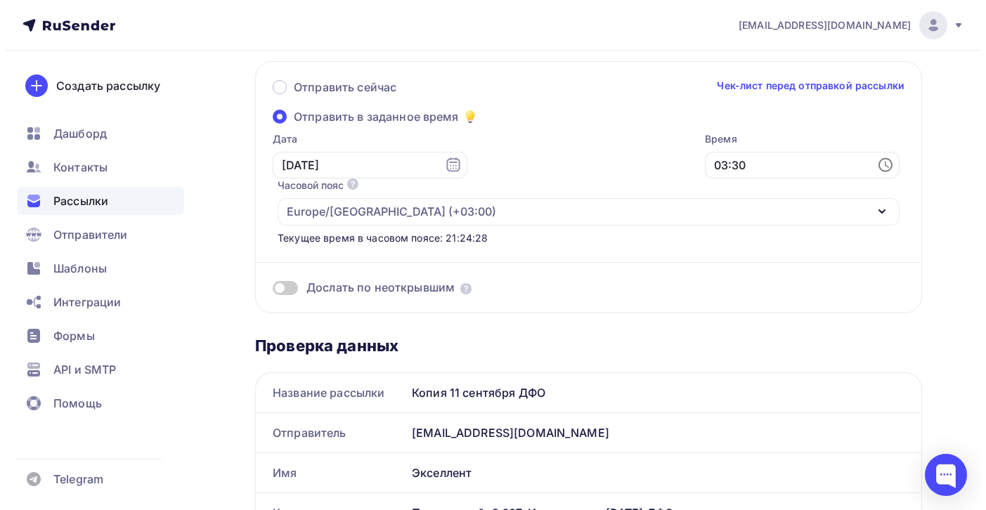
scroll to position [0, 0]
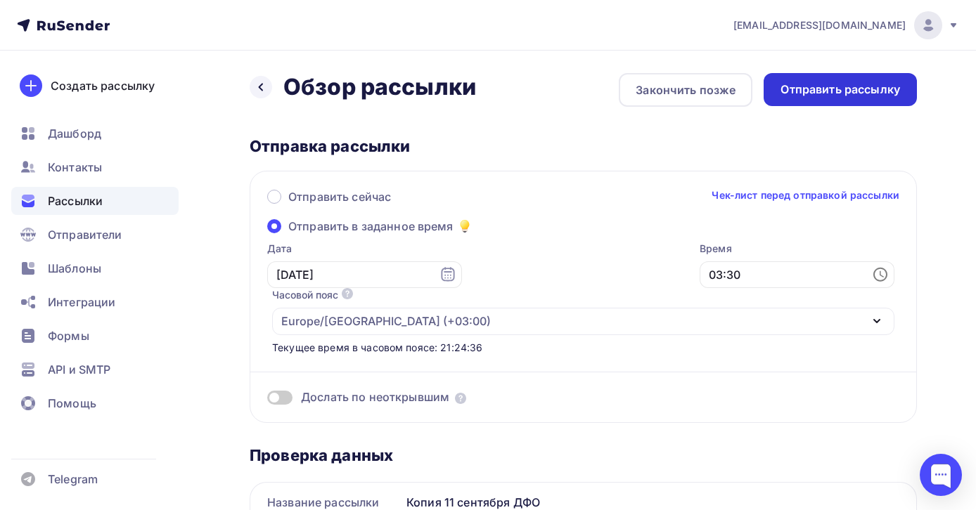
click at [841, 93] on div "Отправить рассылку" at bounding box center [840, 90] width 120 height 16
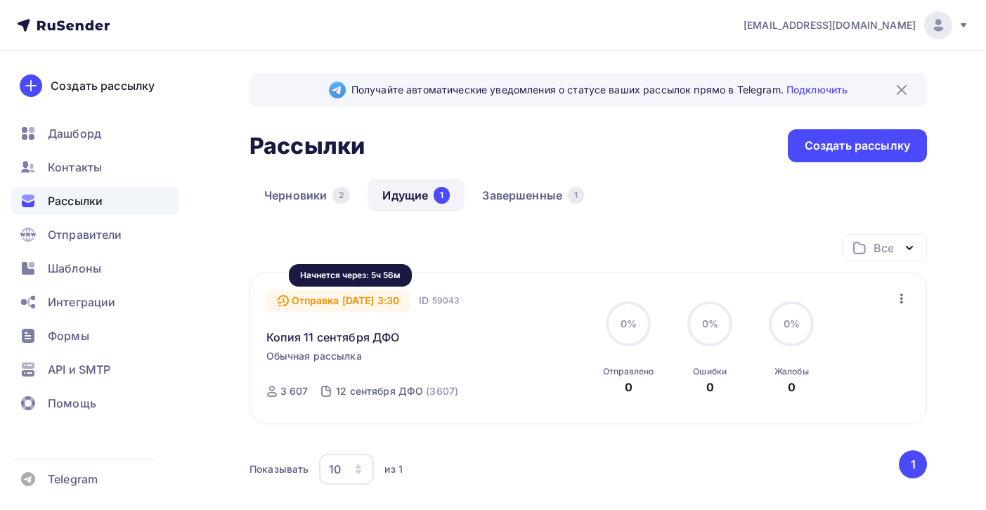
click at [357, 302] on div "Отправка 12.09.2025, 3:30" at bounding box center [338, 301] width 145 height 22
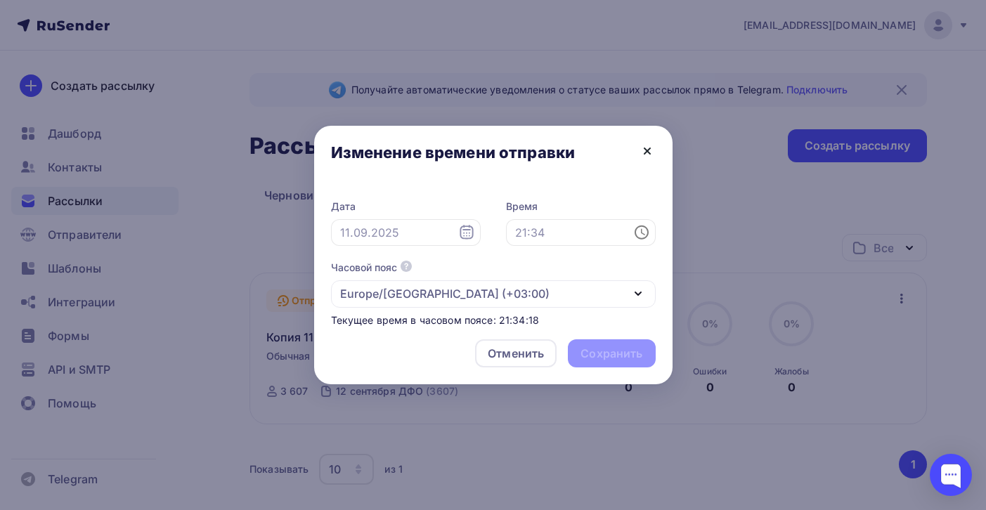
click at [650, 148] on icon at bounding box center [647, 151] width 17 height 17
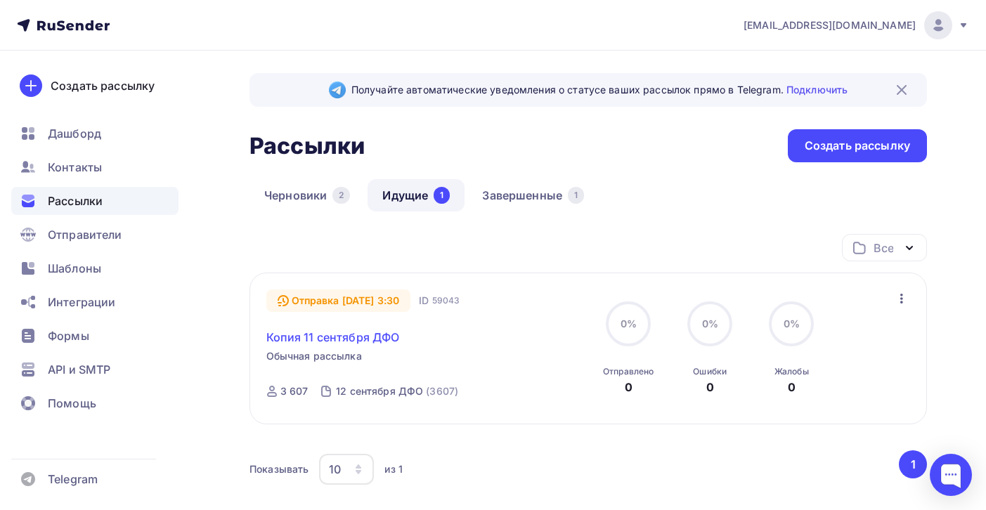
click at [322, 340] on link "Копия 11 сентября ДФО" at bounding box center [333, 337] width 134 height 17
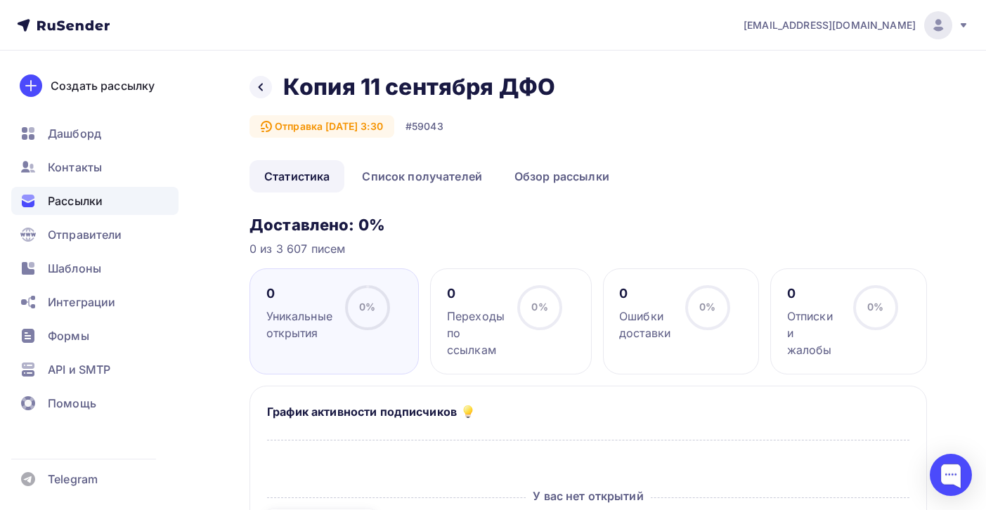
click at [89, 195] on span "Рассылки" at bounding box center [75, 201] width 55 height 17
